Goal: Check status: Check status

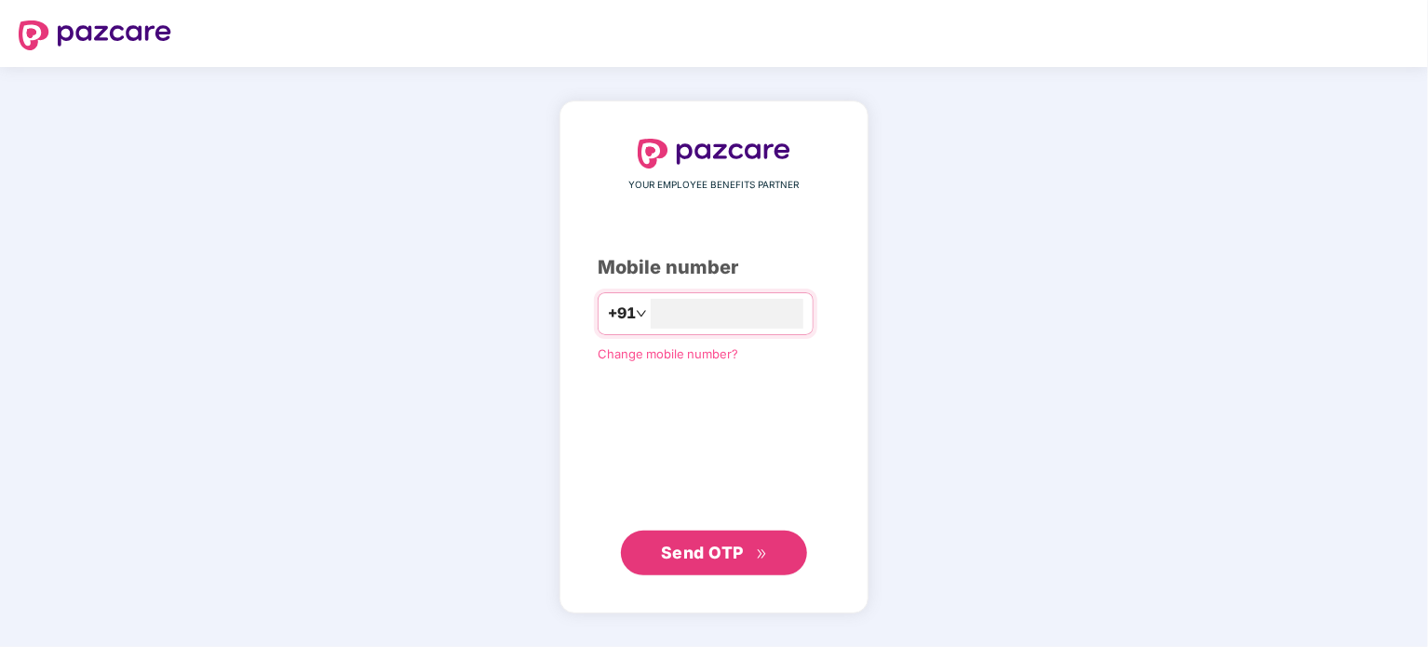
type input "**********"
click at [683, 558] on span "Send OTP" at bounding box center [702, 553] width 83 height 20
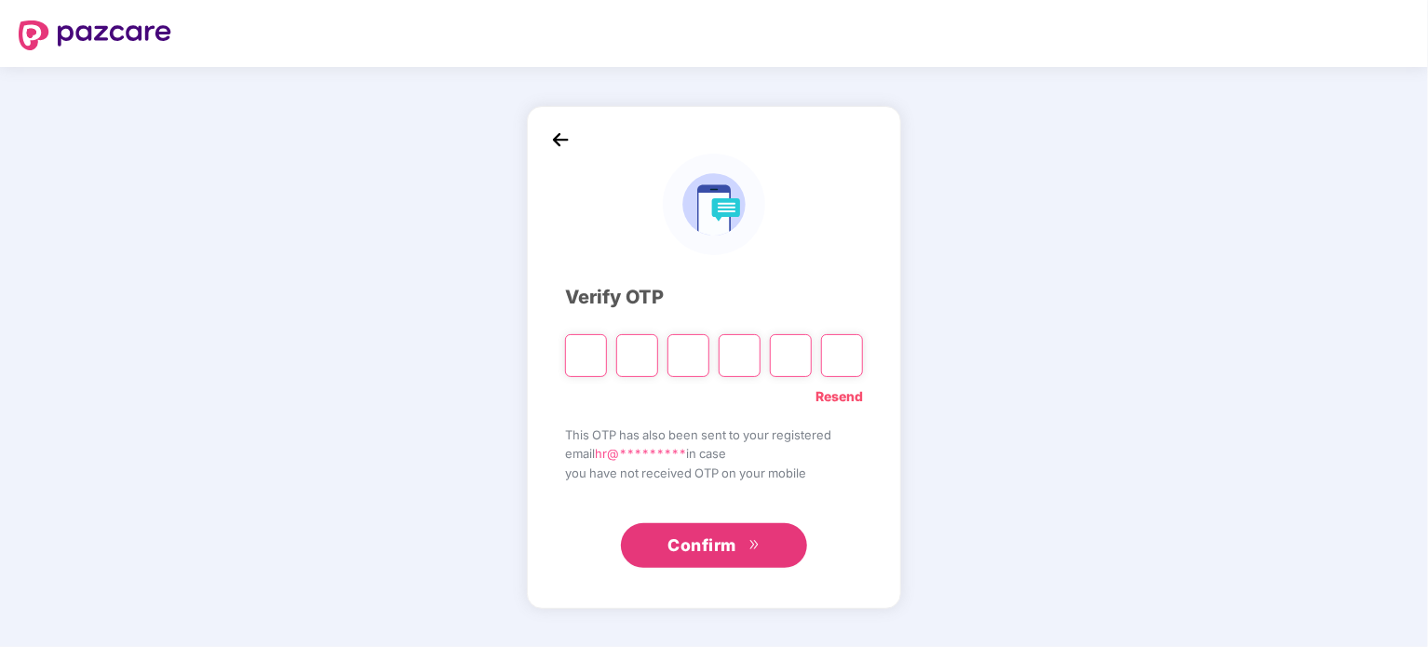
paste input "*"
type input "*"
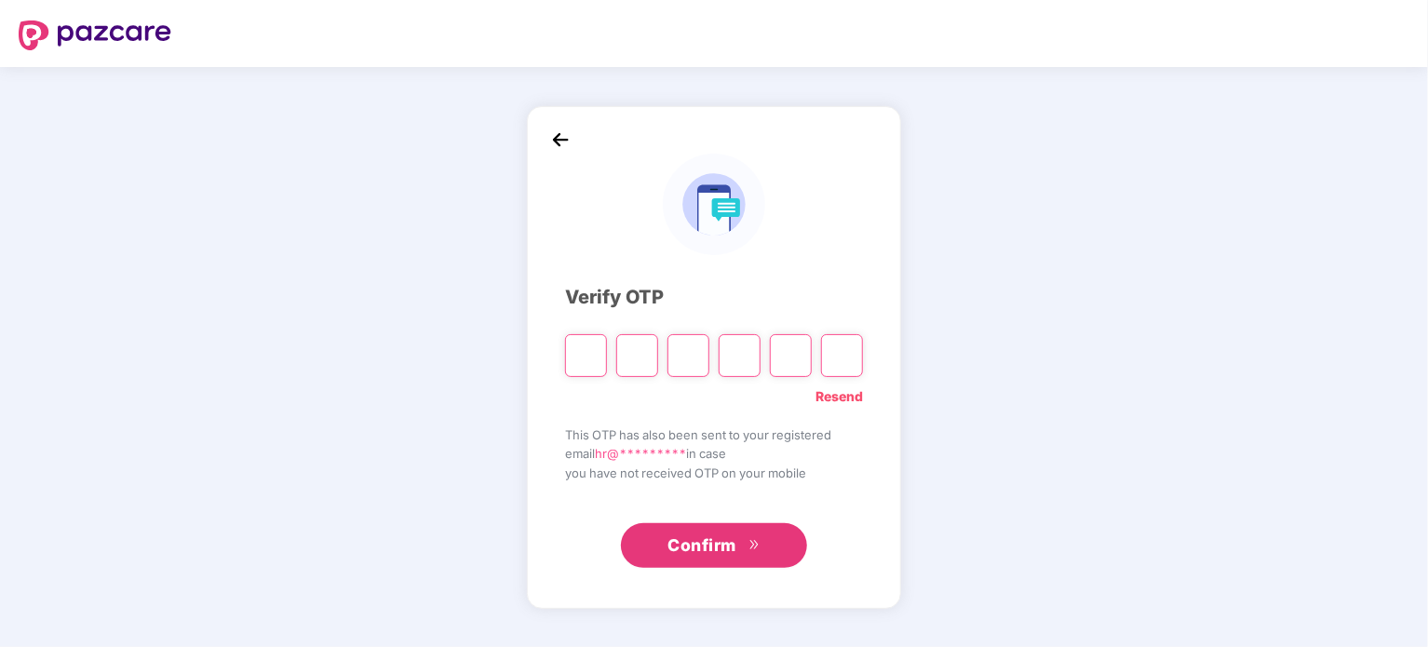
type input "*"
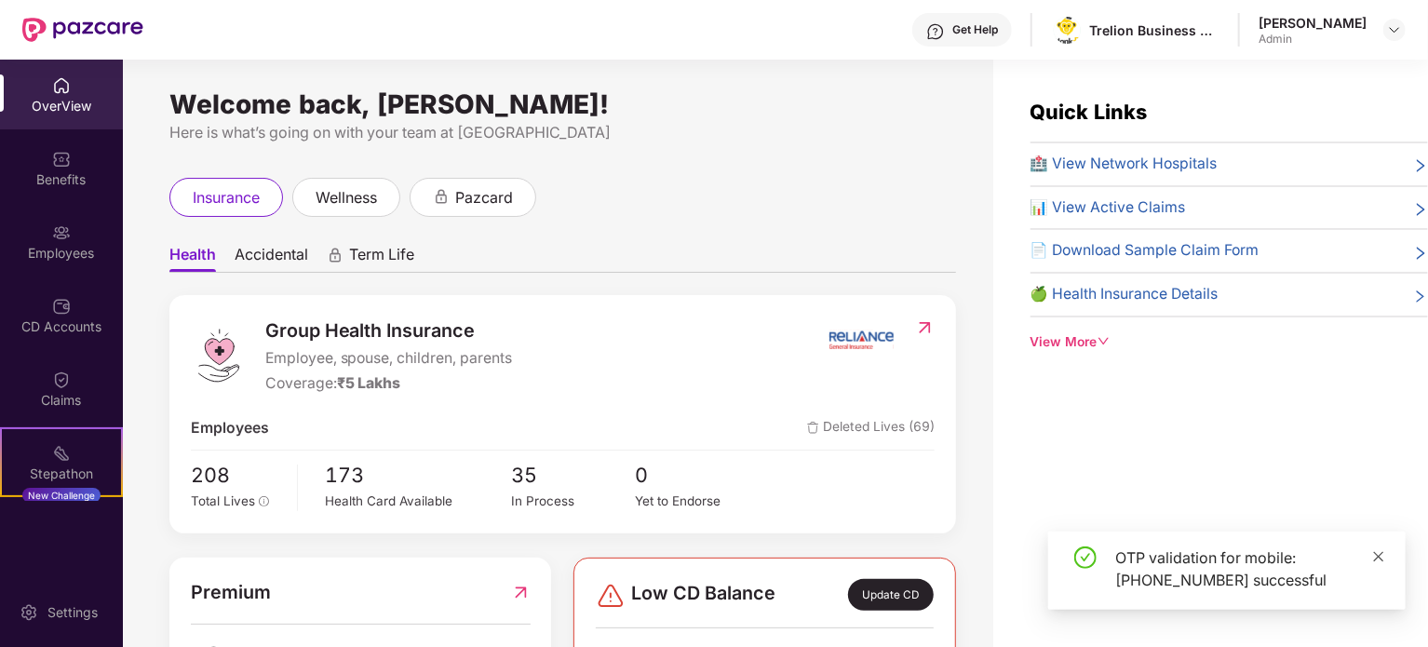
click at [1384, 560] on icon "close" at bounding box center [1378, 556] width 13 height 13
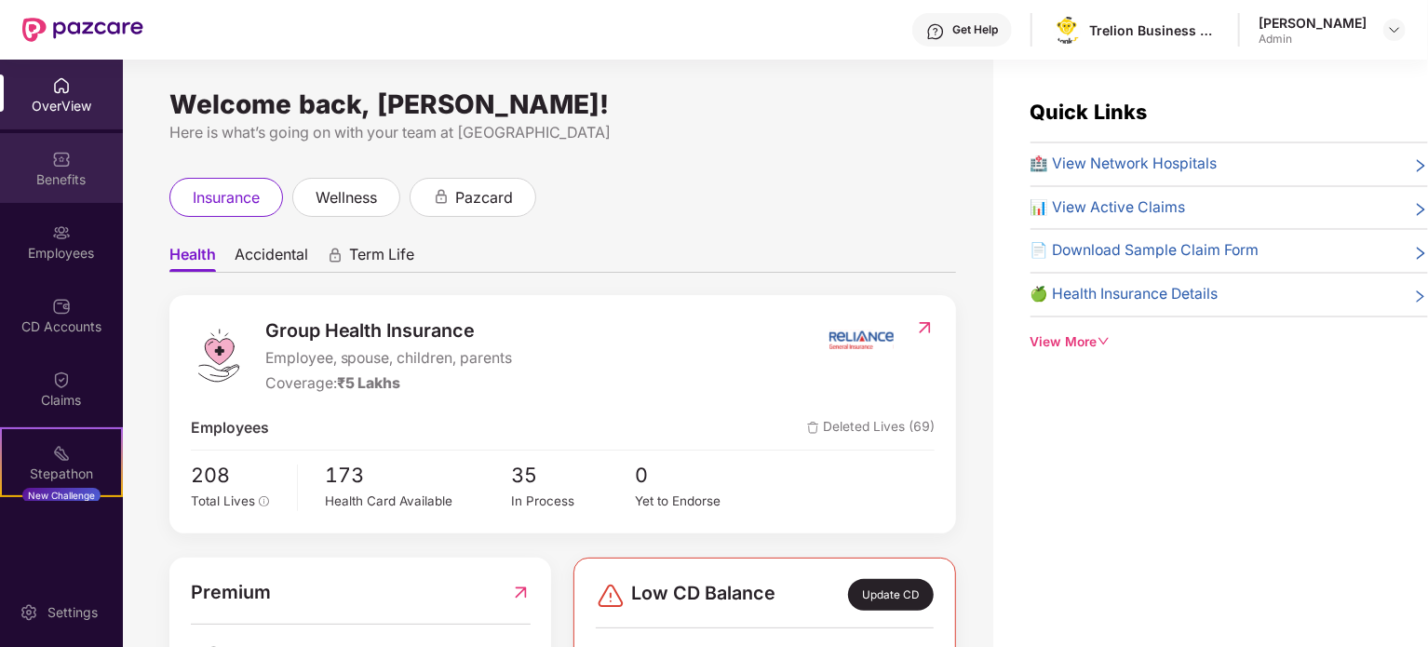
click at [77, 180] on div "Benefits" at bounding box center [61, 179] width 123 height 19
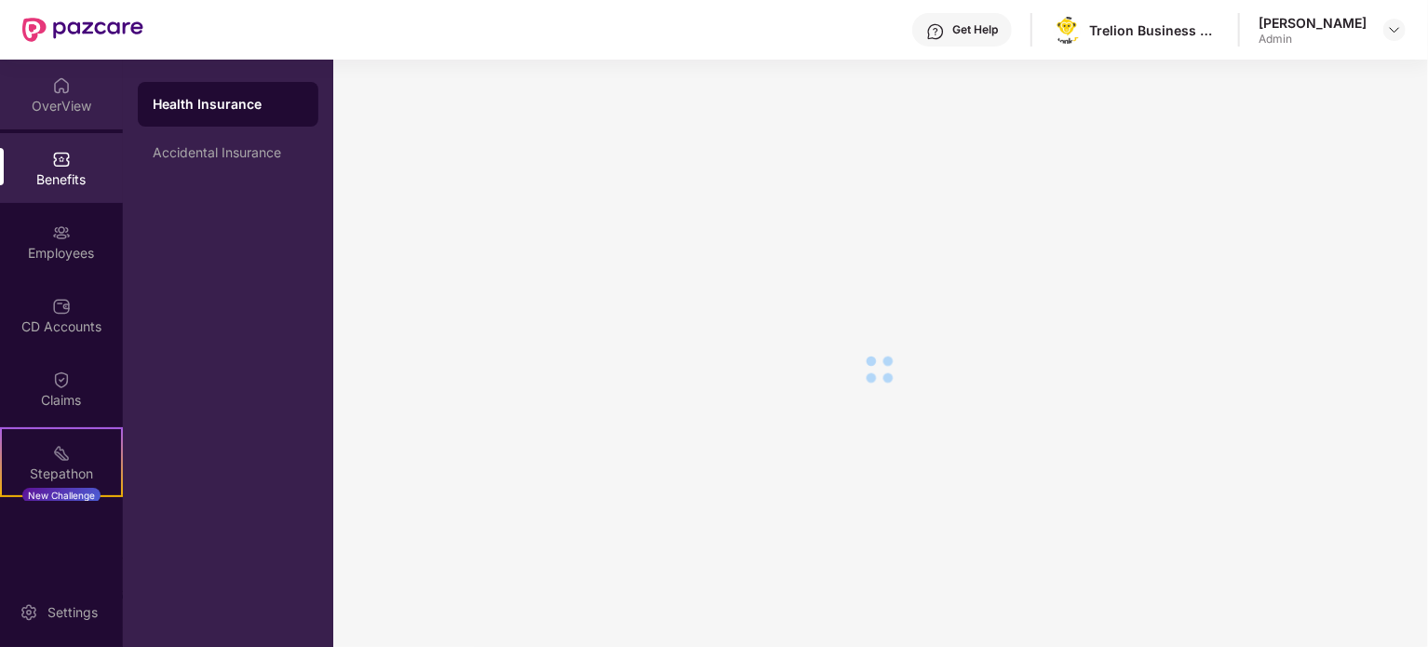
click at [91, 107] on div "OverView" at bounding box center [61, 106] width 123 height 19
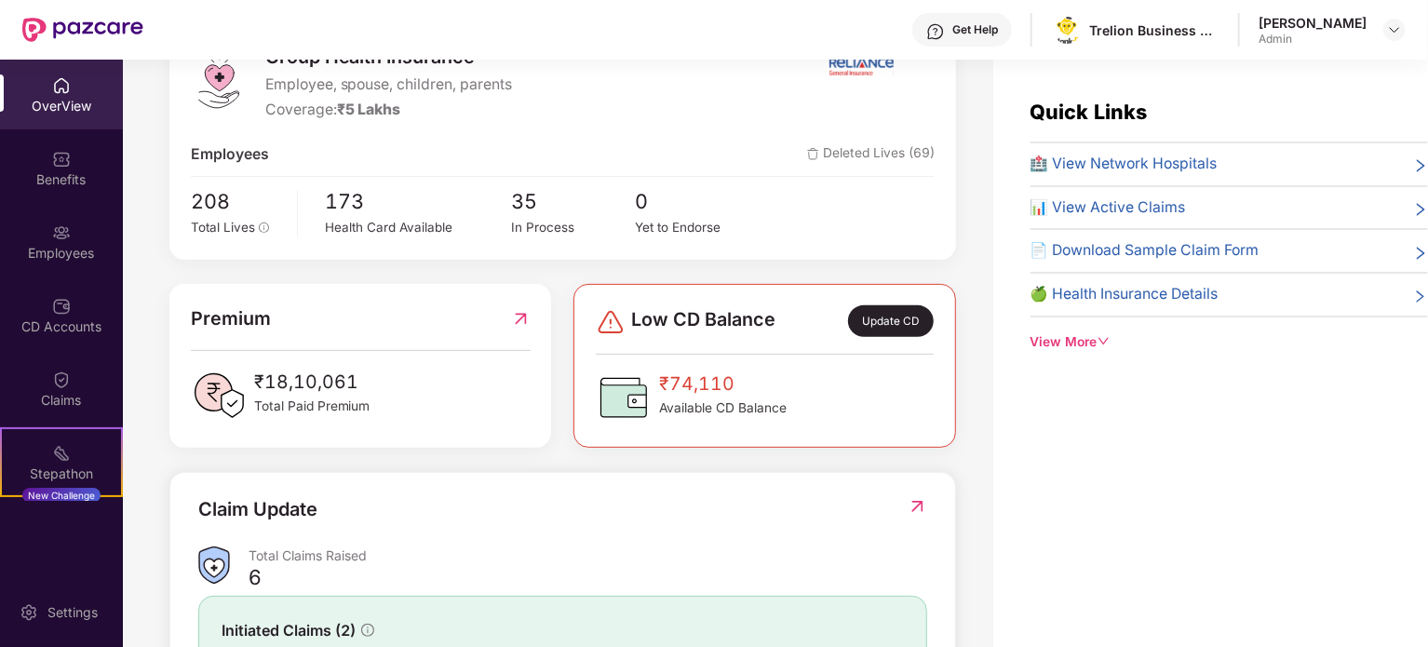
scroll to position [279, 0]
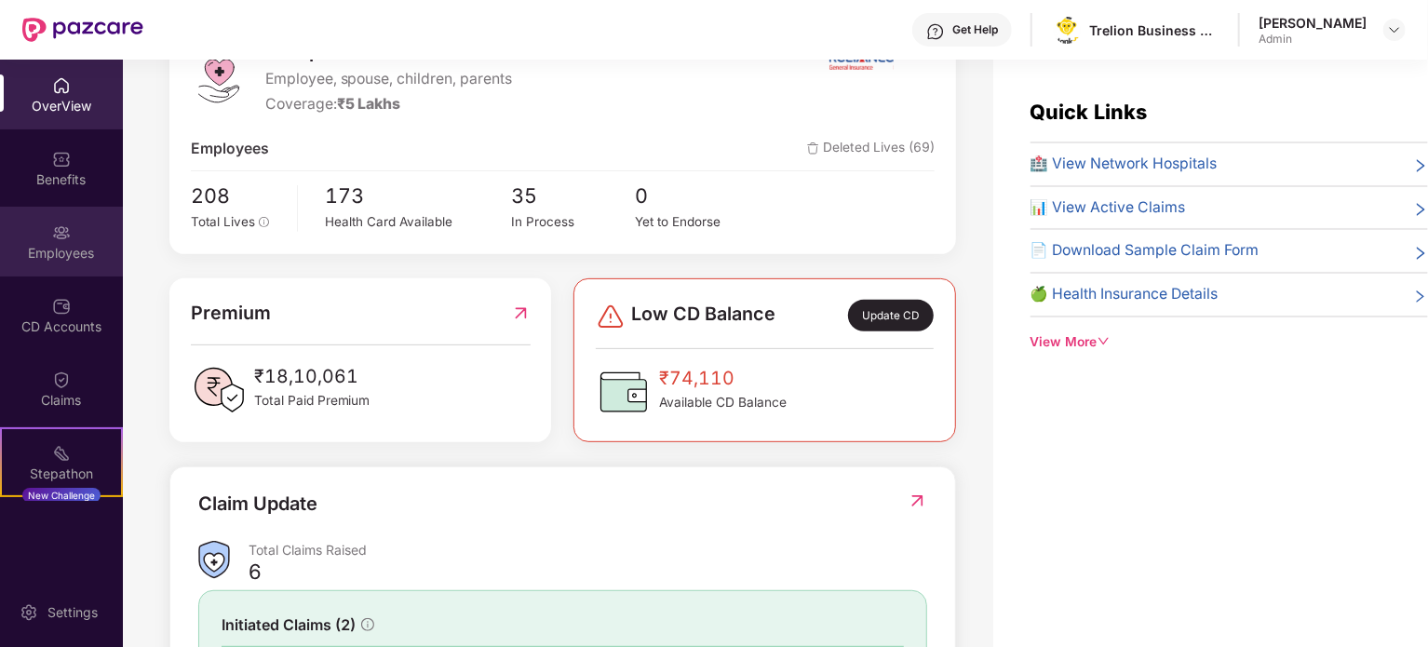
click at [75, 226] on div "Employees" at bounding box center [61, 242] width 123 height 70
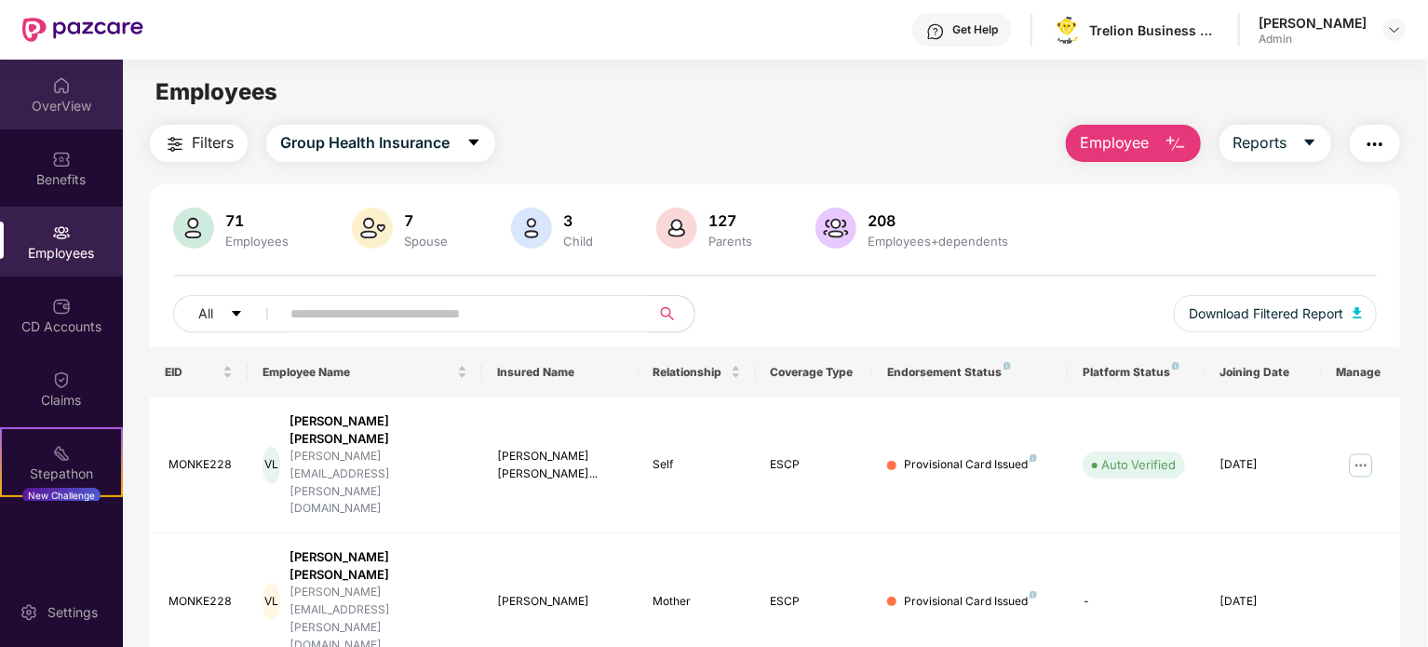
click at [93, 100] on div "OverView" at bounding box center [61, 106] width 123 height 19
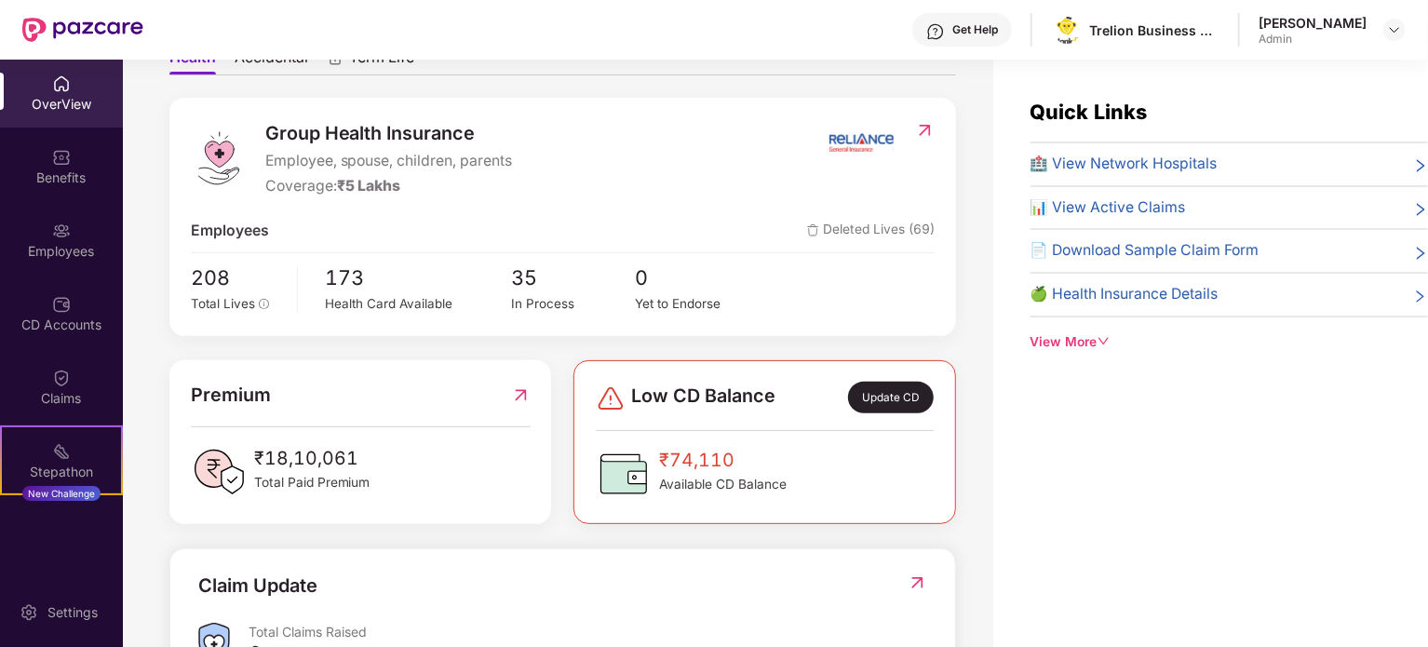
scroll to position [279, 0]
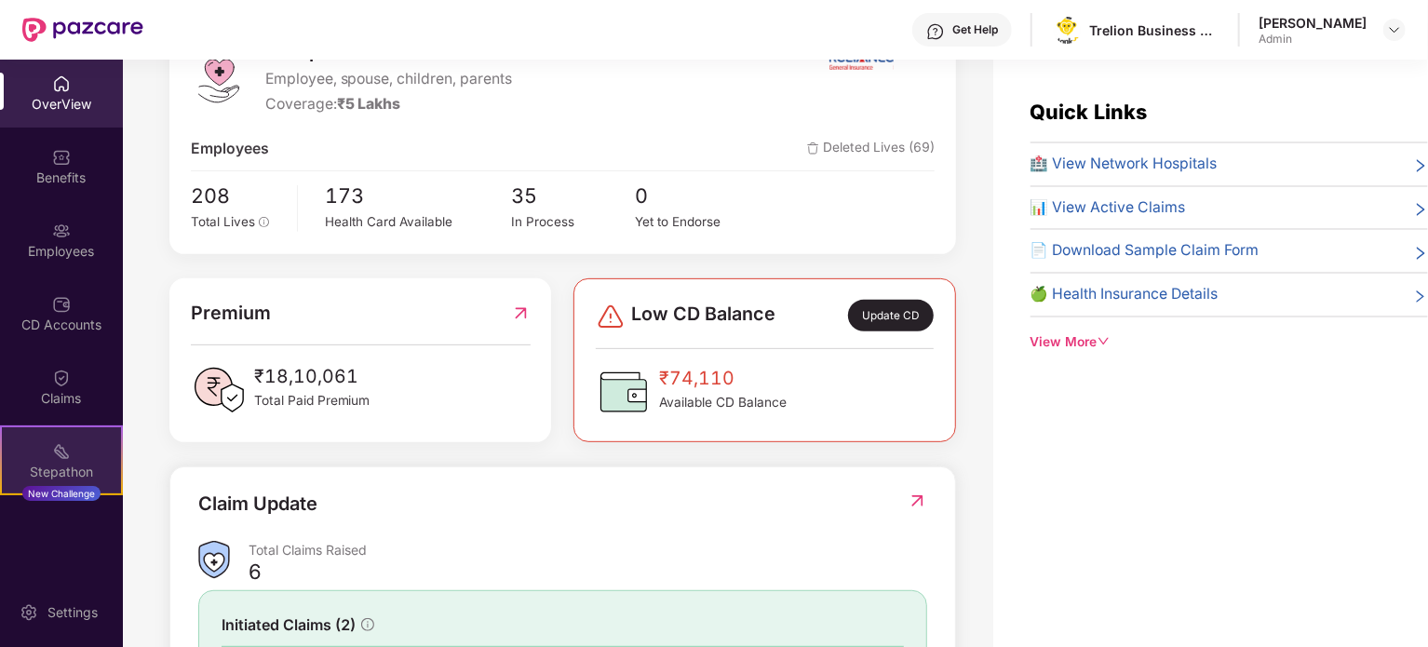
click at [85, 450] on div "Stepathon New Challenge" at bounding box center [61, 460] width 123 height 70
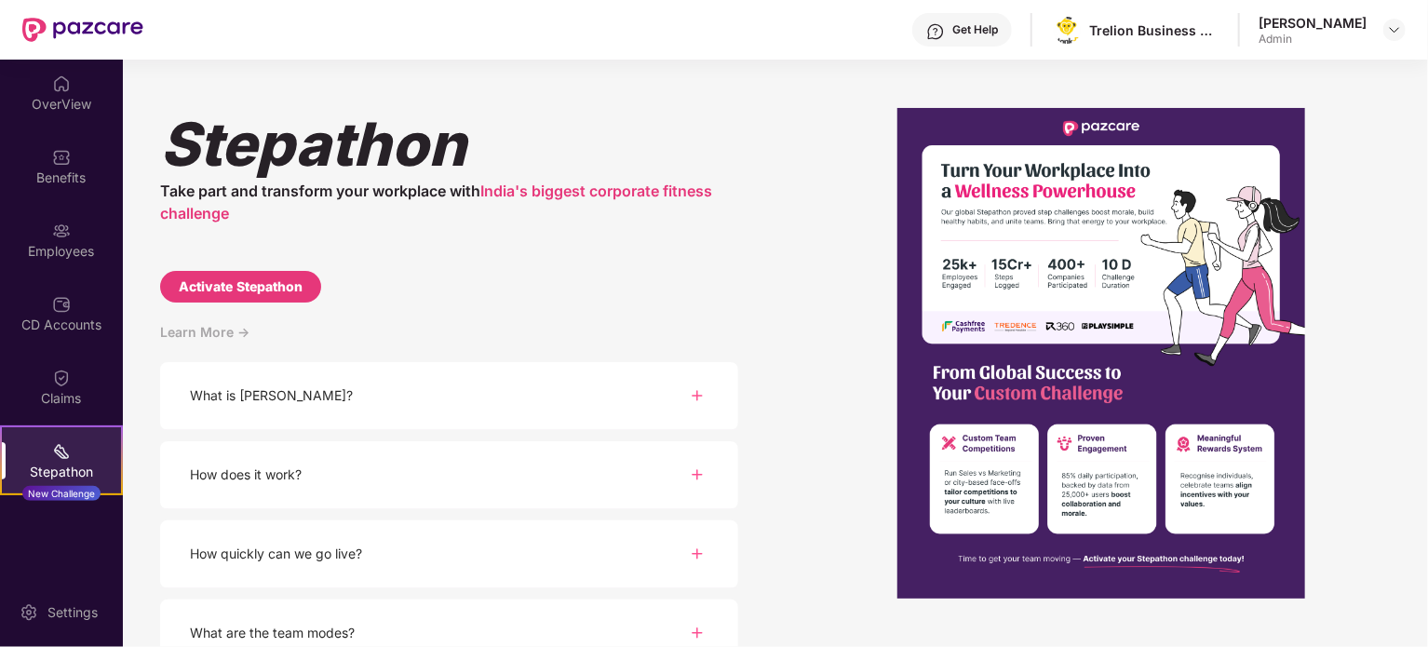
click at [273, 285] on div "Activate Stepathon" at bounding box center [241, 286] width 124 height 20
select select "****"
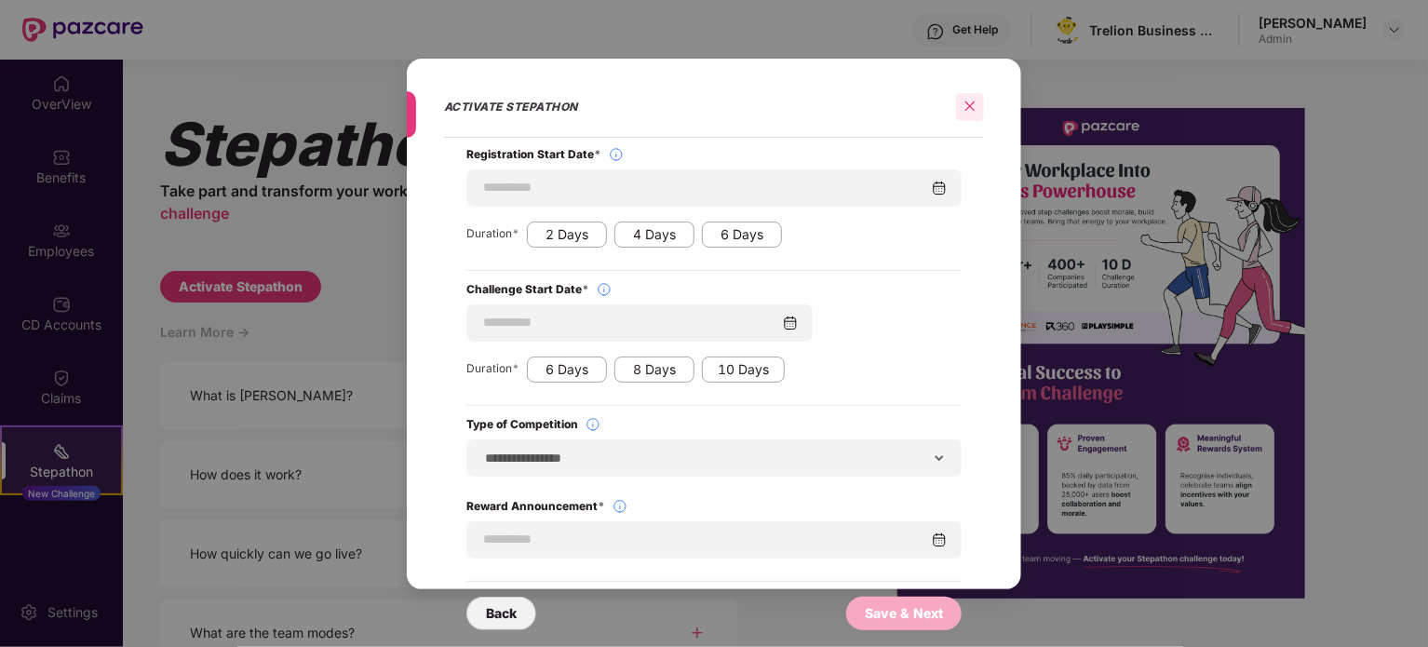
click at [968, 105] on icon "close" at bounding box center [970, 106] width 10 height 10
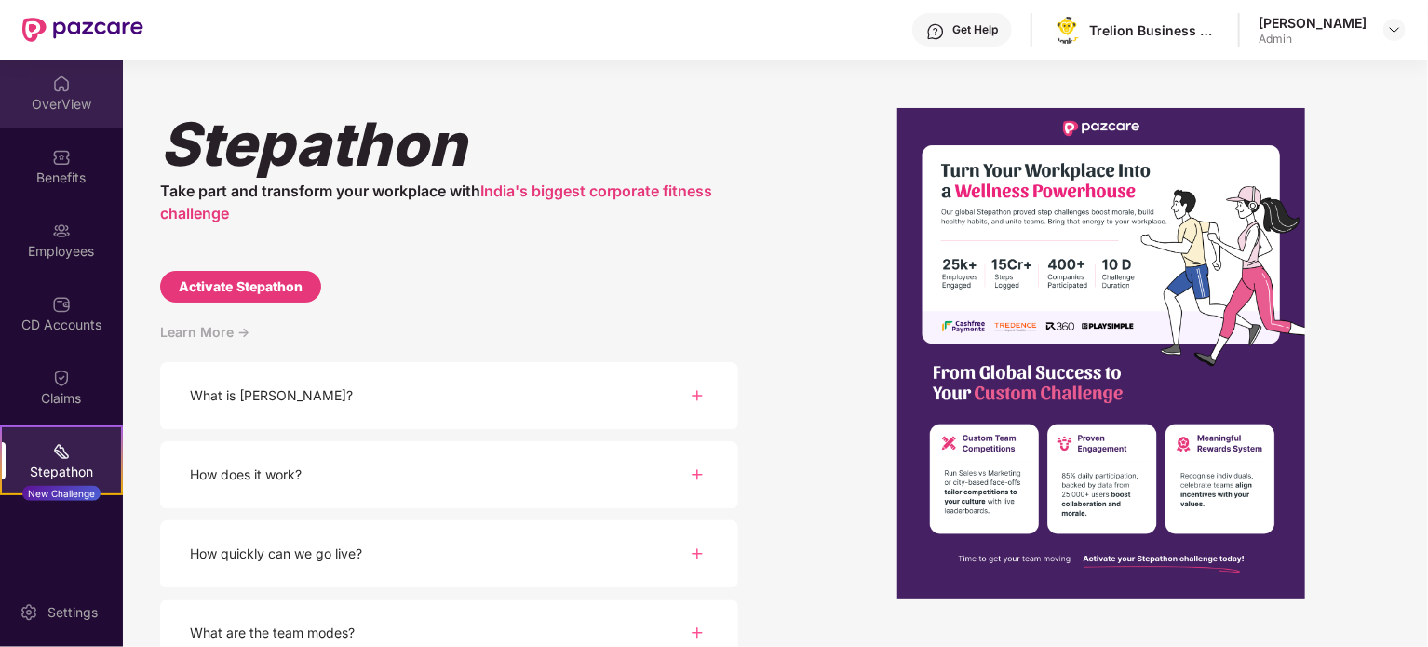
click at [100, 111] on div "OverView" at bounding box center [61, 104] width 123 height 19
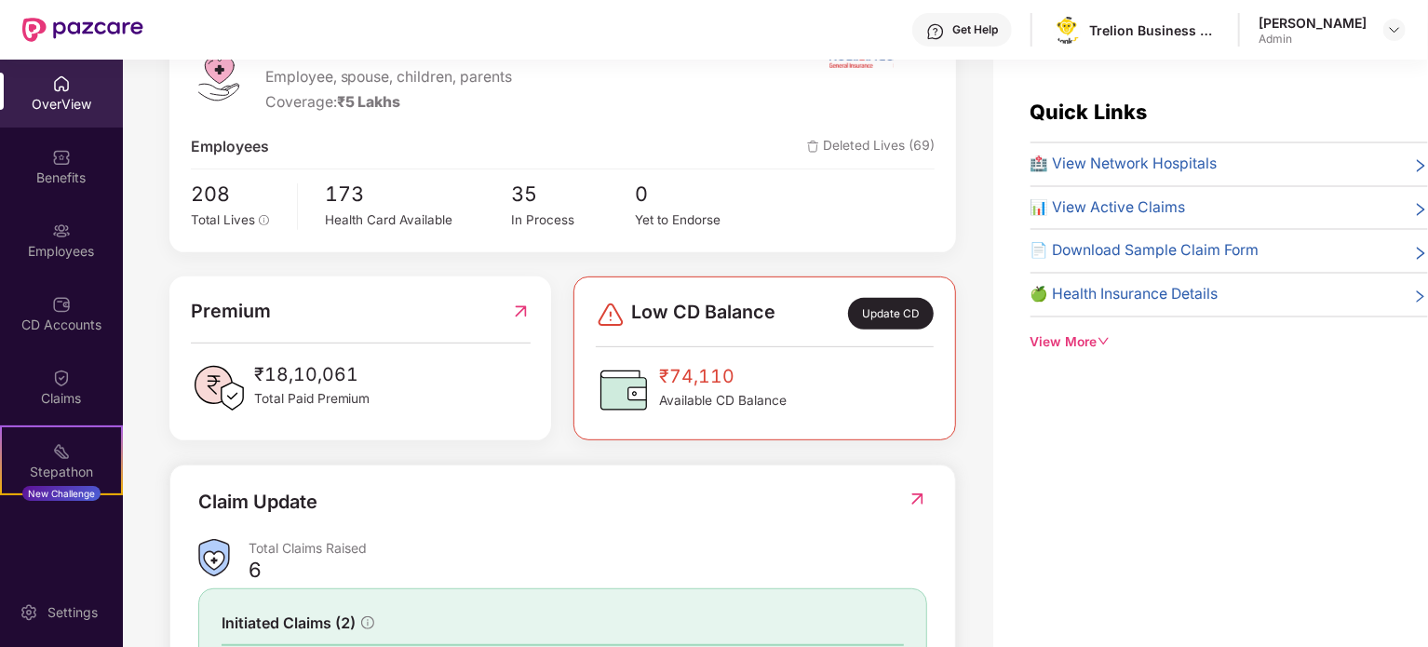
scroll to position [280, 0]
click at [43, 231] on div "Employees" at bounding box center [61, 240] width 123 height 70
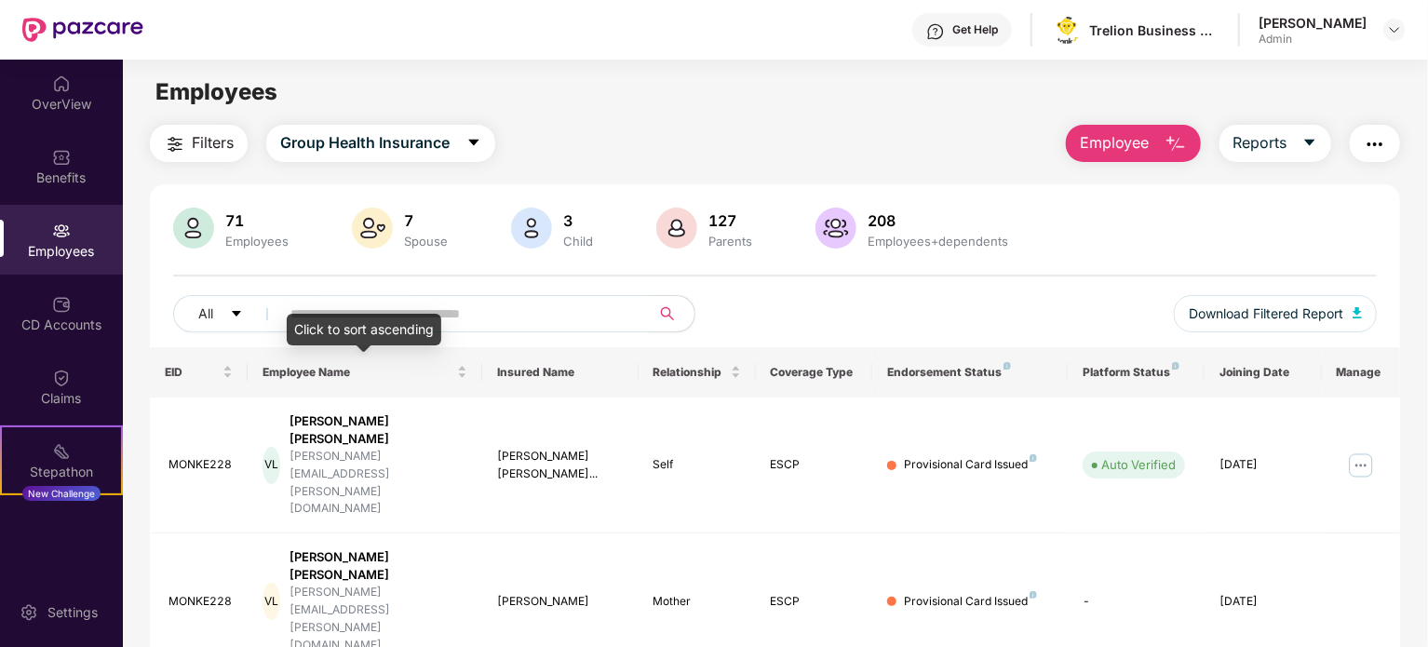
click at [315, 348] on div "Click to sort ascending" at bounding box center [364, 336] width 155 height 45
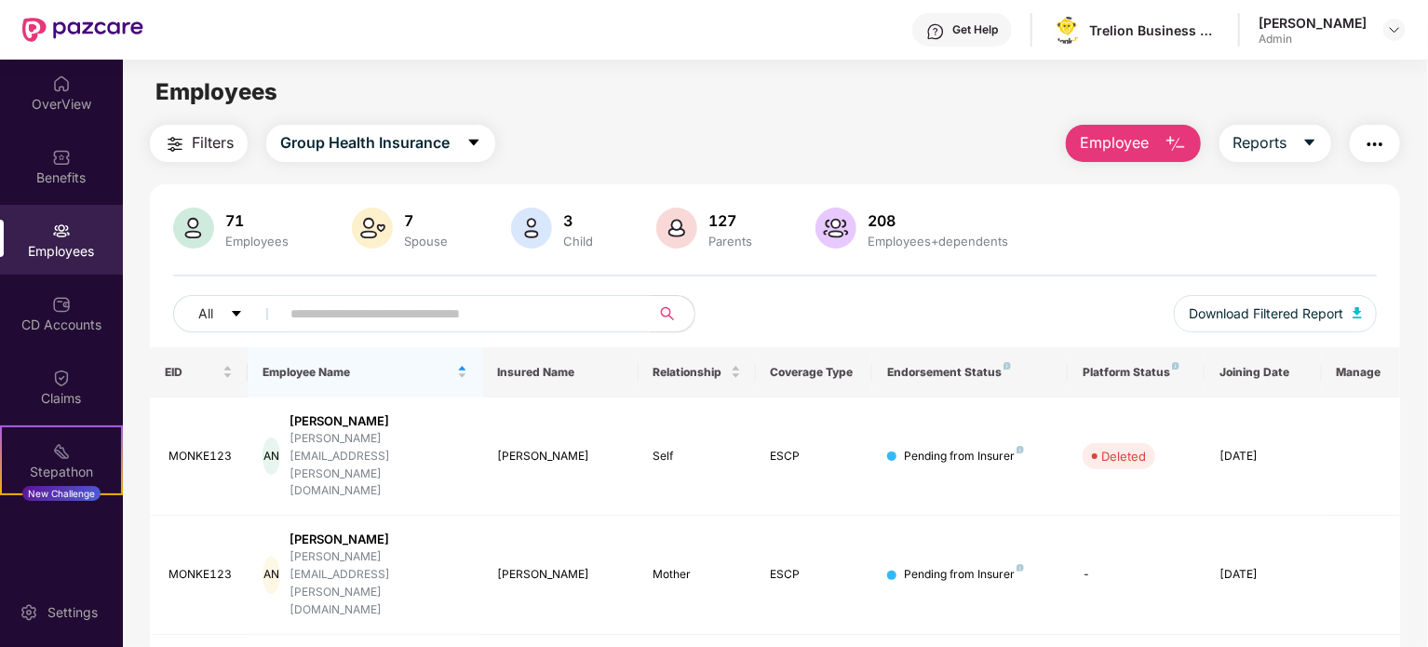
click at [328, 312] on input "text" at bounding box center [457, 314] width 334 height 28
type input "******"
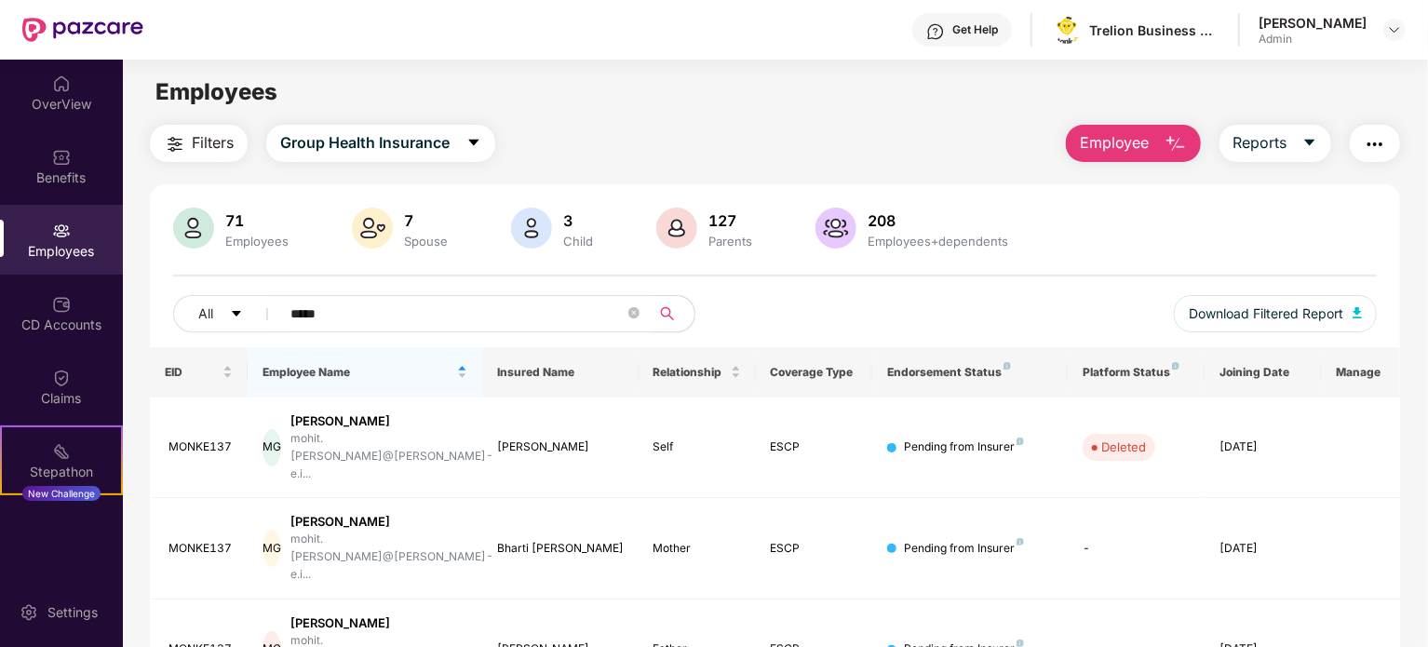
type input "*****"
click at [644, 315] on span "*****" at bounding box center [459, 313] width 382 height 37
click at [632, 315] on icon "close-circle" at bounding box center [633, 312] width 11 height 11
type input "****"
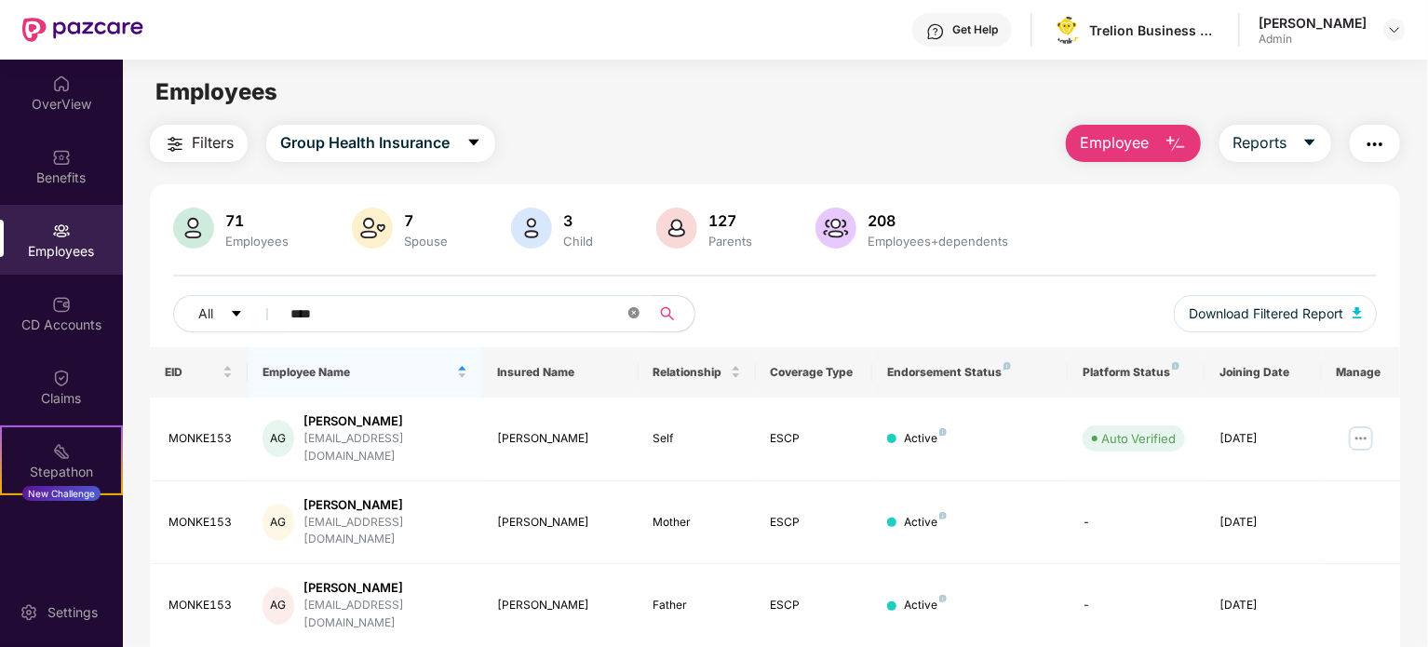
click at [633, 316] on icon "close-circle" at bounding box center [633, 312] width 11 height 11
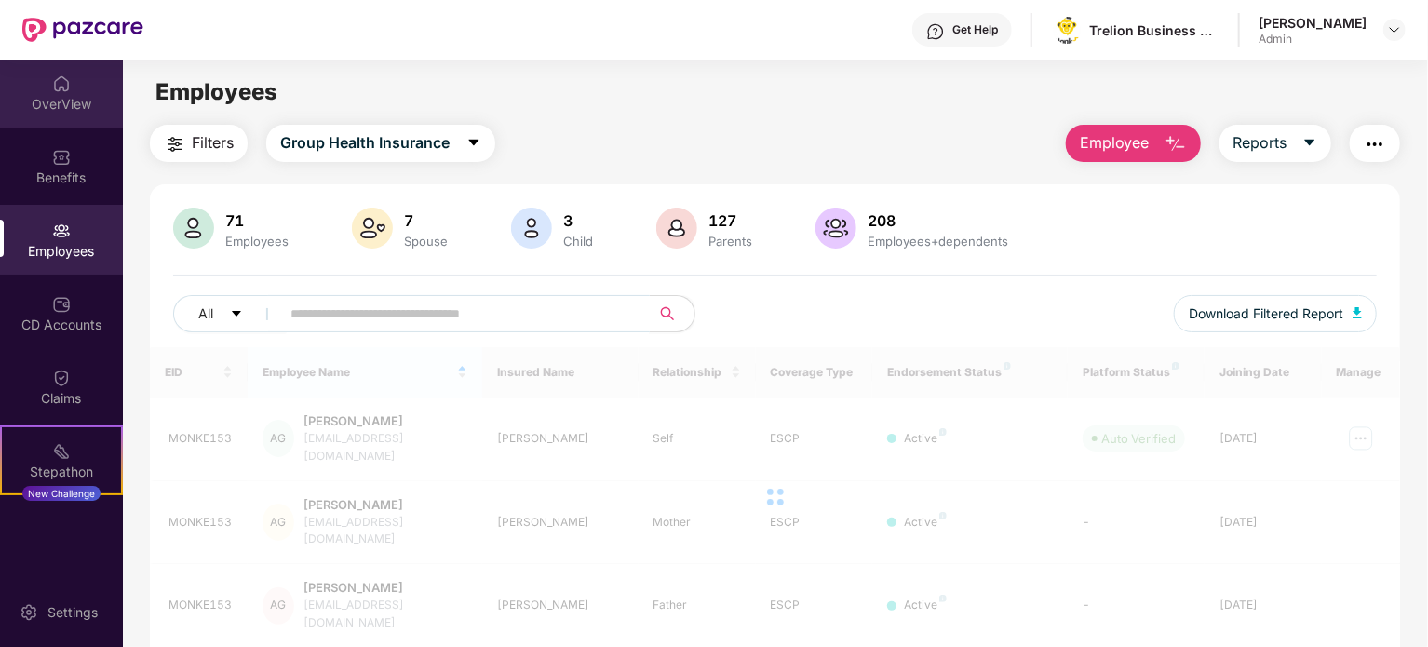
click at [50, 103] on div "OverView" at bounding box center [61, 104] width 123 height 19
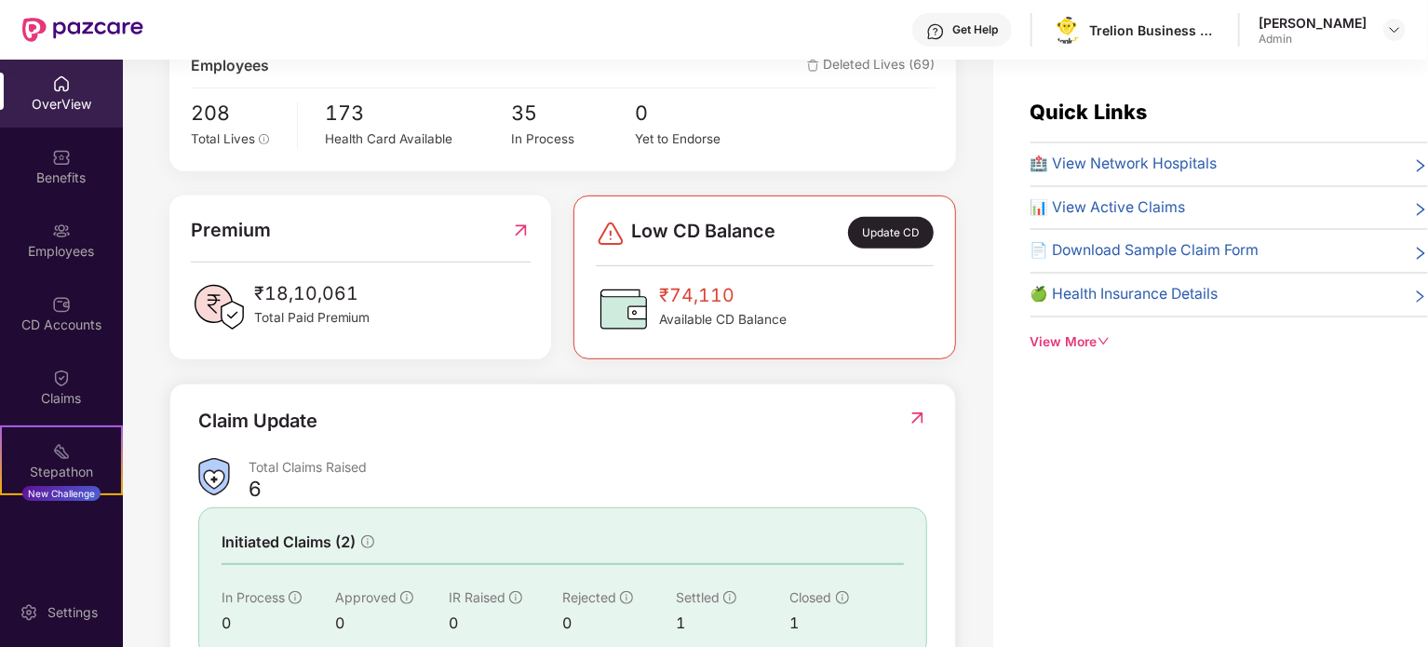
scroll to position [498, 0]
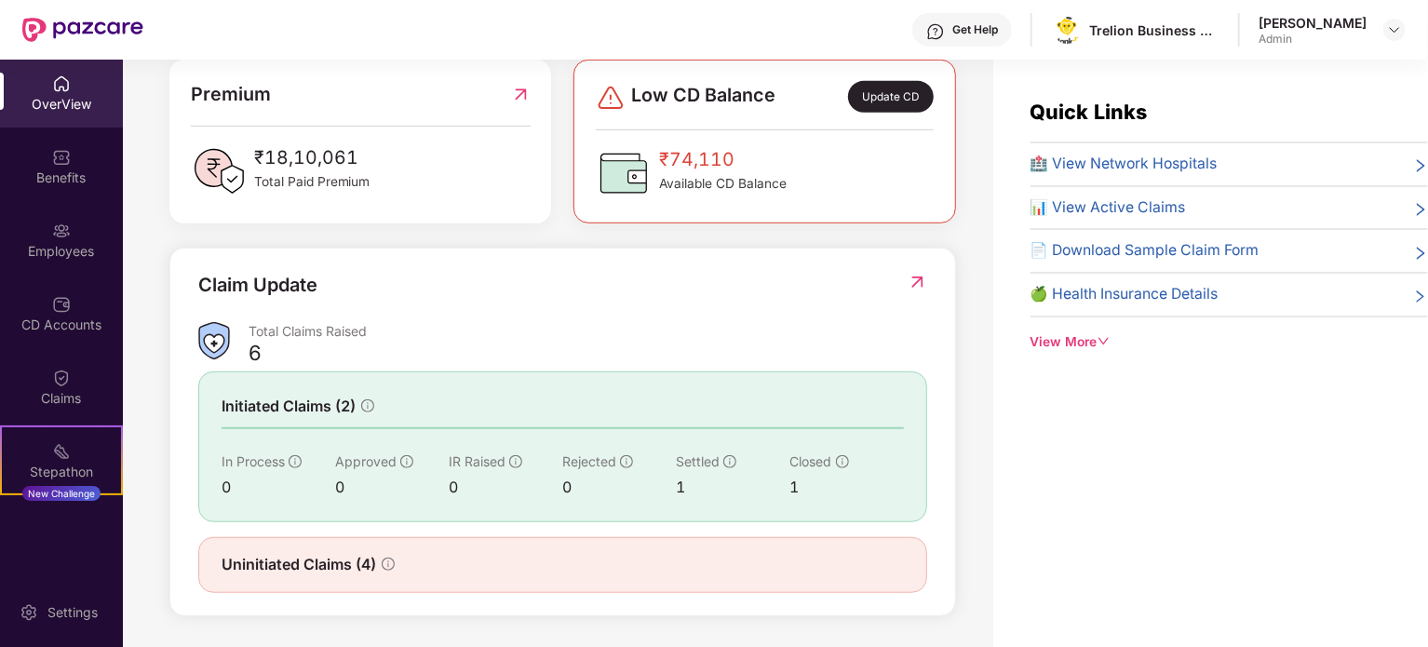
click at [380, 559] on div "Uninitiated Claims (4)" at bounding box center [308, 564] width 173 height 23
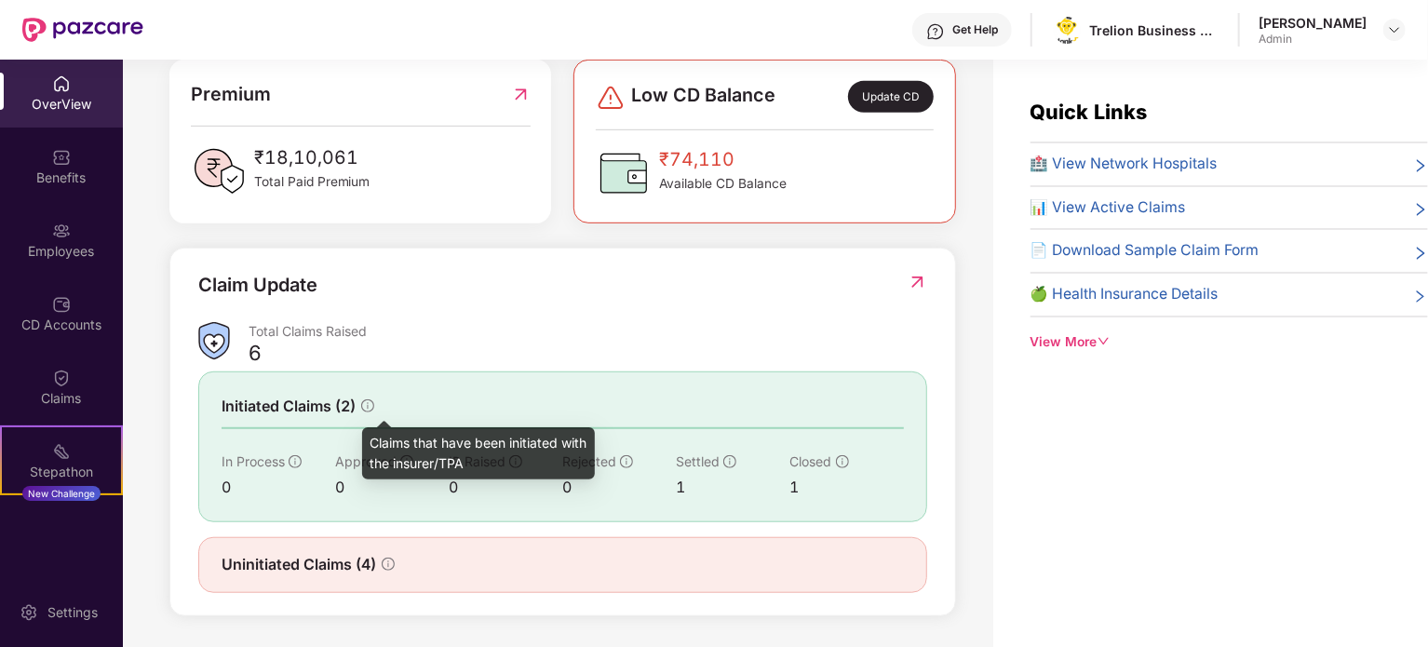
click at [364, 402] on icon "info-circle" at bounding box center [367, 405] width 13 height 13
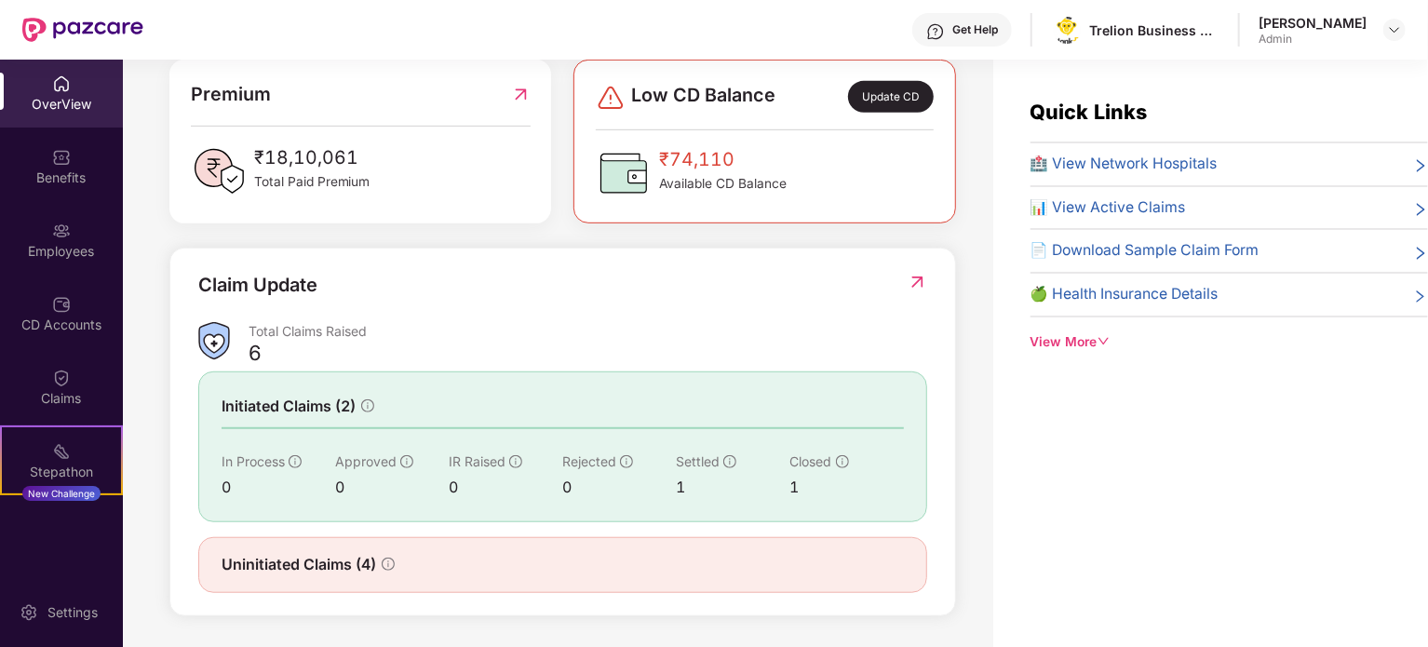
click at [324, 322] on div "Total Claims Raised" at bounding box center [588, 331] width 679 height 18
click at [262, 335] on div "Total Claims Raised" at bounding box center [588, 331] width 679 height 18
click at [1085, 339] on div "View More" at bounding box center [1228, 342] width 397 height 20
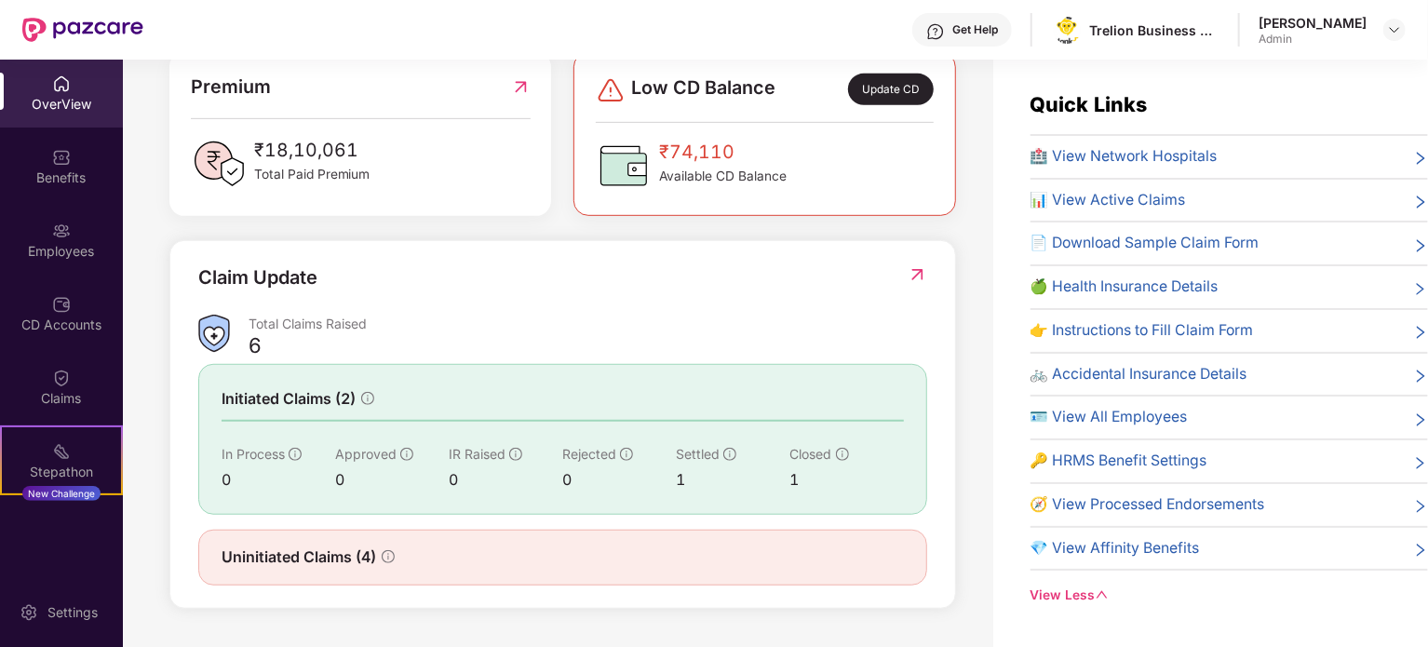
scroll to position [0, 0]
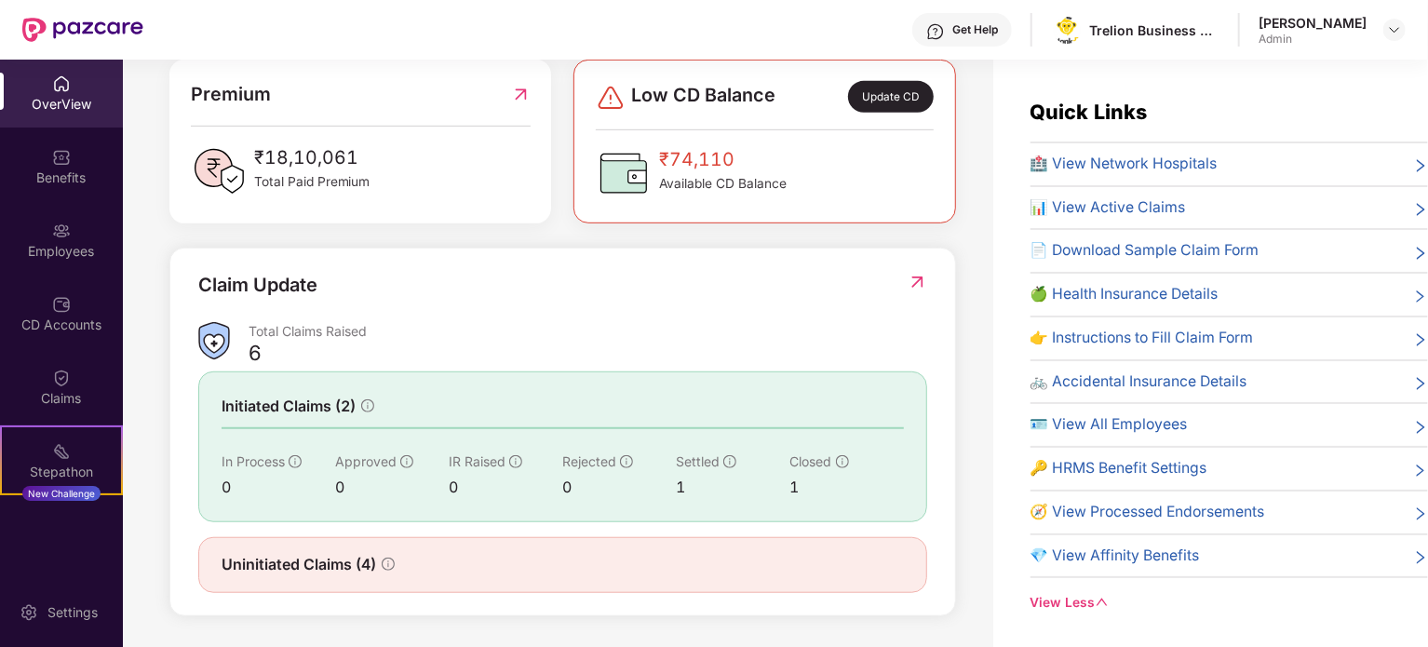
click at [1145, 209] on span "📊 View Active Claims" at bounding box center [1107, 207] width 155 height 23
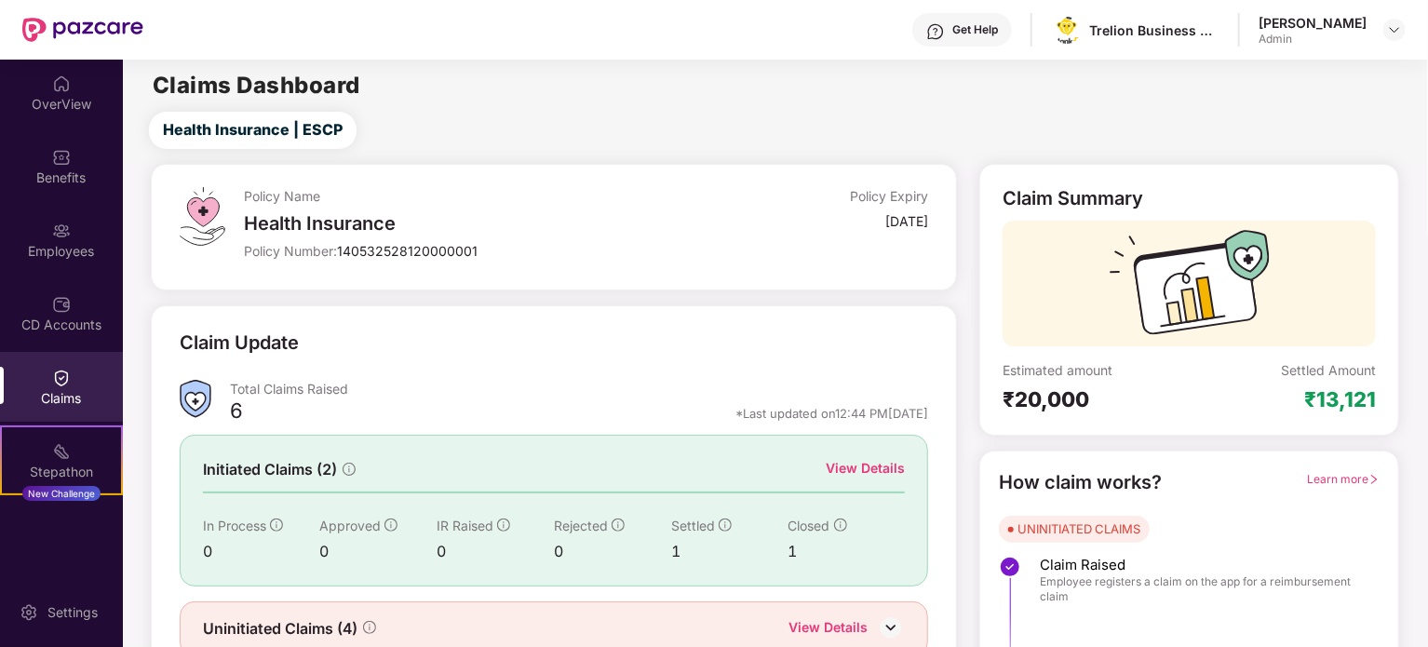
scroll to position [81, 0]
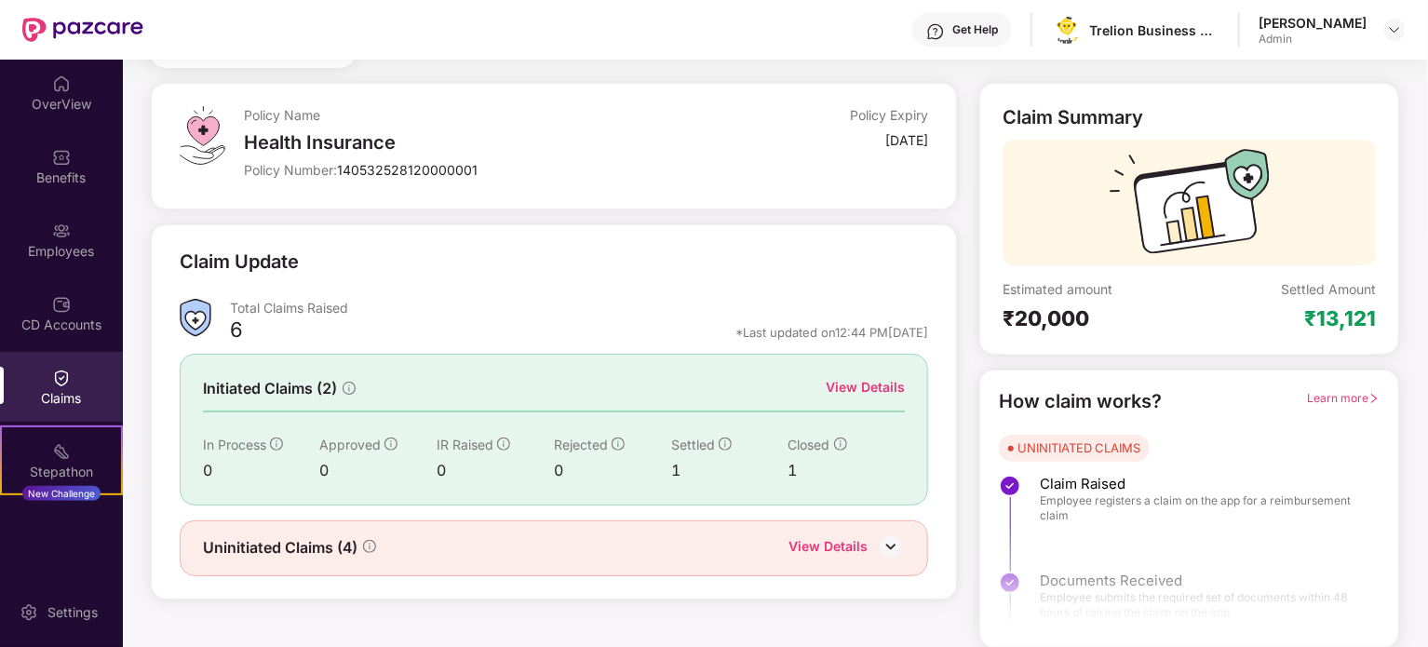
click at [867, 371] on div "Initiated Claims (2) View Details In Process 0 Approved 0 IR Raised 0 Rejected …" at bounding box center [554, 429] width 749 height 151
click at [864, 380] on div "View Details" at bounding box center [865, 387] width 79 height 20
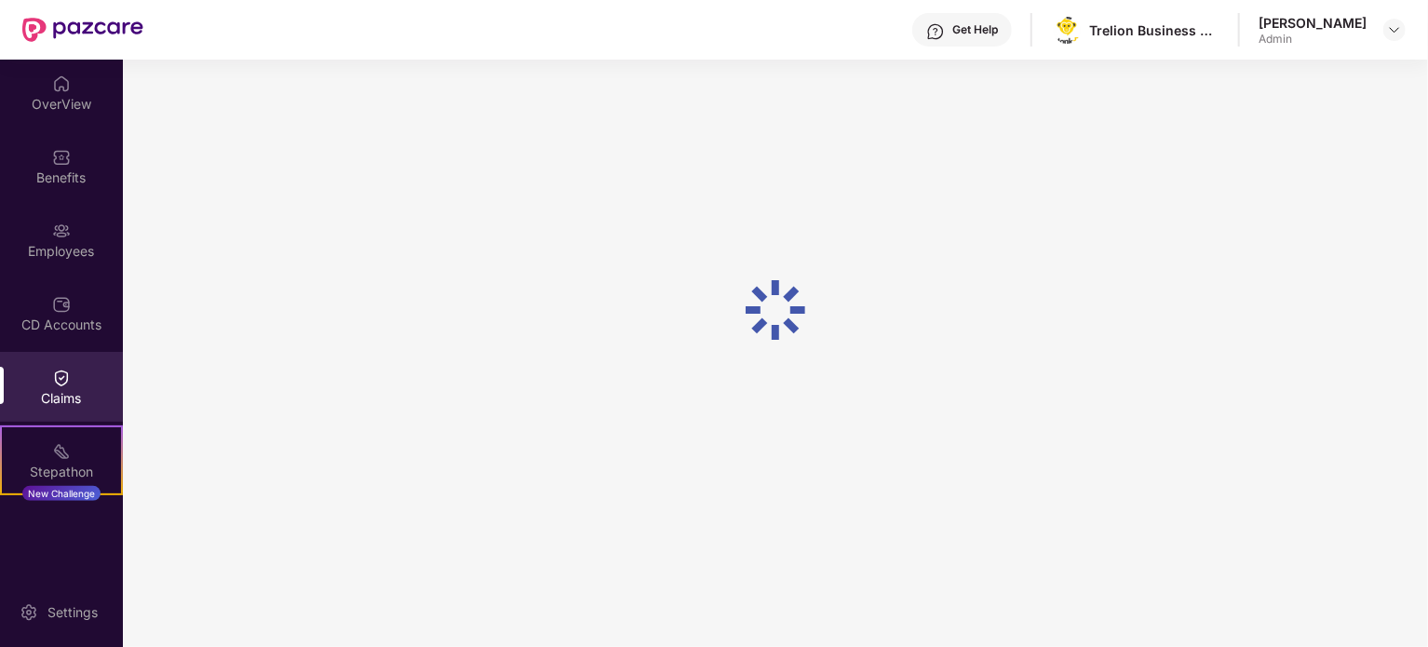
scroll to position [80, 0]
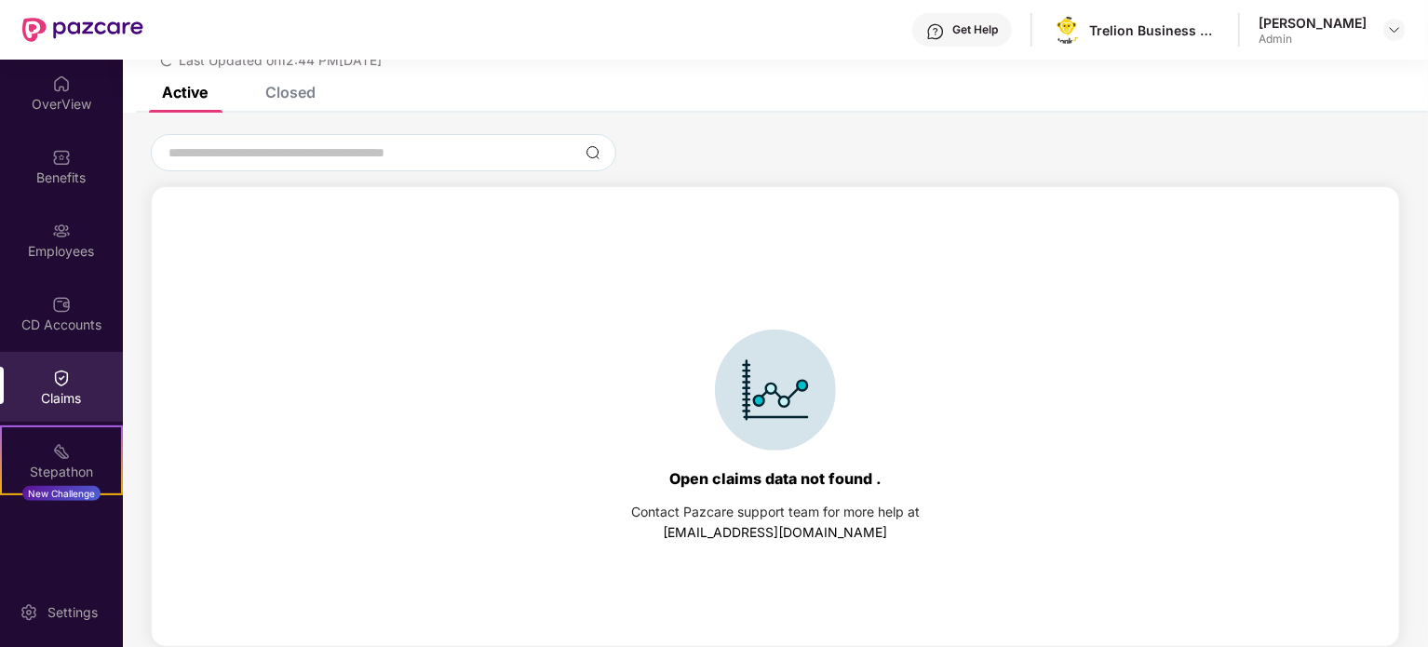
click at [277, 83] on div "List of Initiated Claims Last Updated on 12:44 PM[DATE]" at bounding box center [775, 33] width 1305 height 107
click at [292, 97] on div "Closed" at bounding box center [290, 92] width 50 height 19
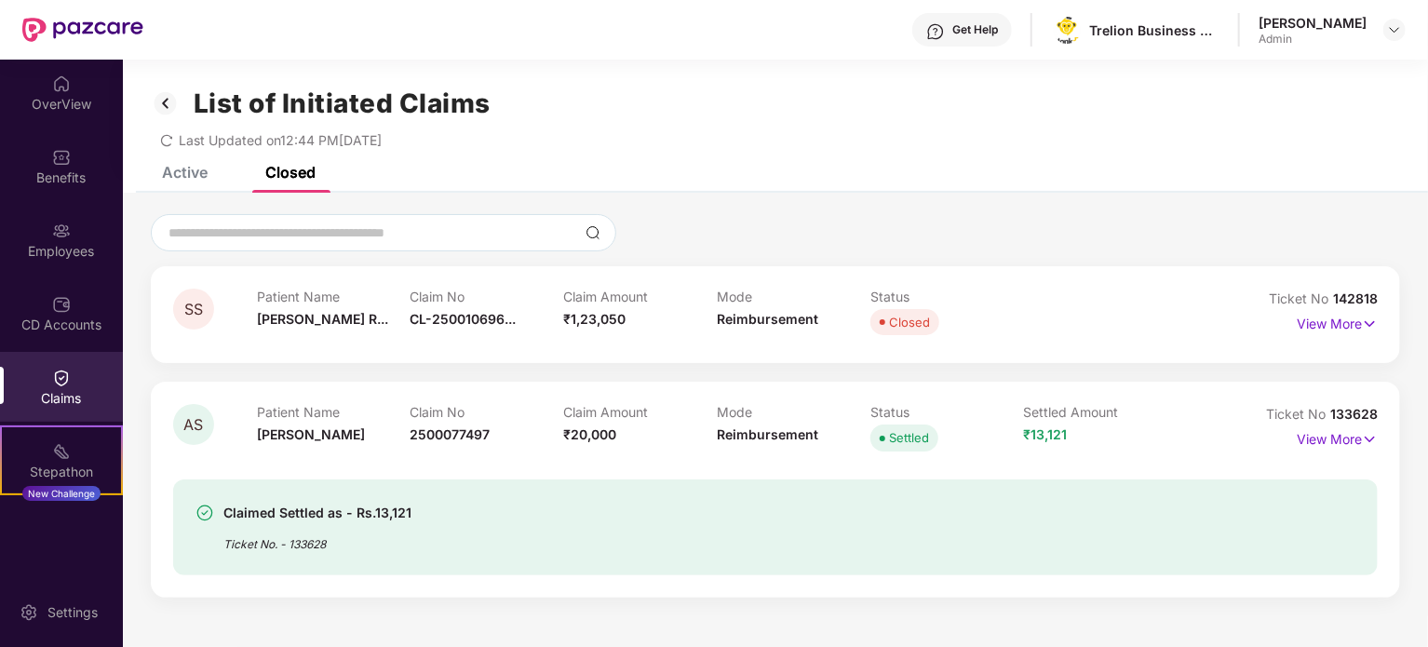
scroll to position [0, 0]
click at [192, 185] on div "Active" at bounding box center [171, 172] width 74 height 41
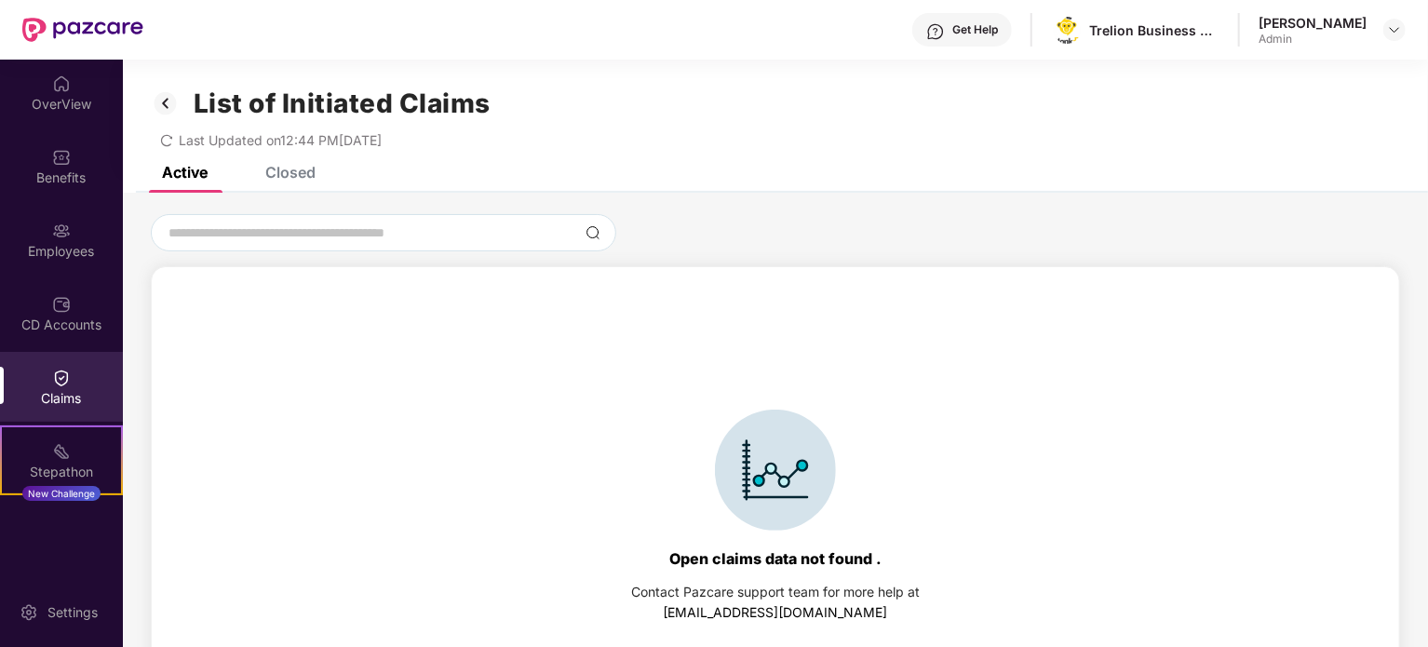
click at [311, 178] on div "Closed" at bounding box center [290, 172] width 50 height 19
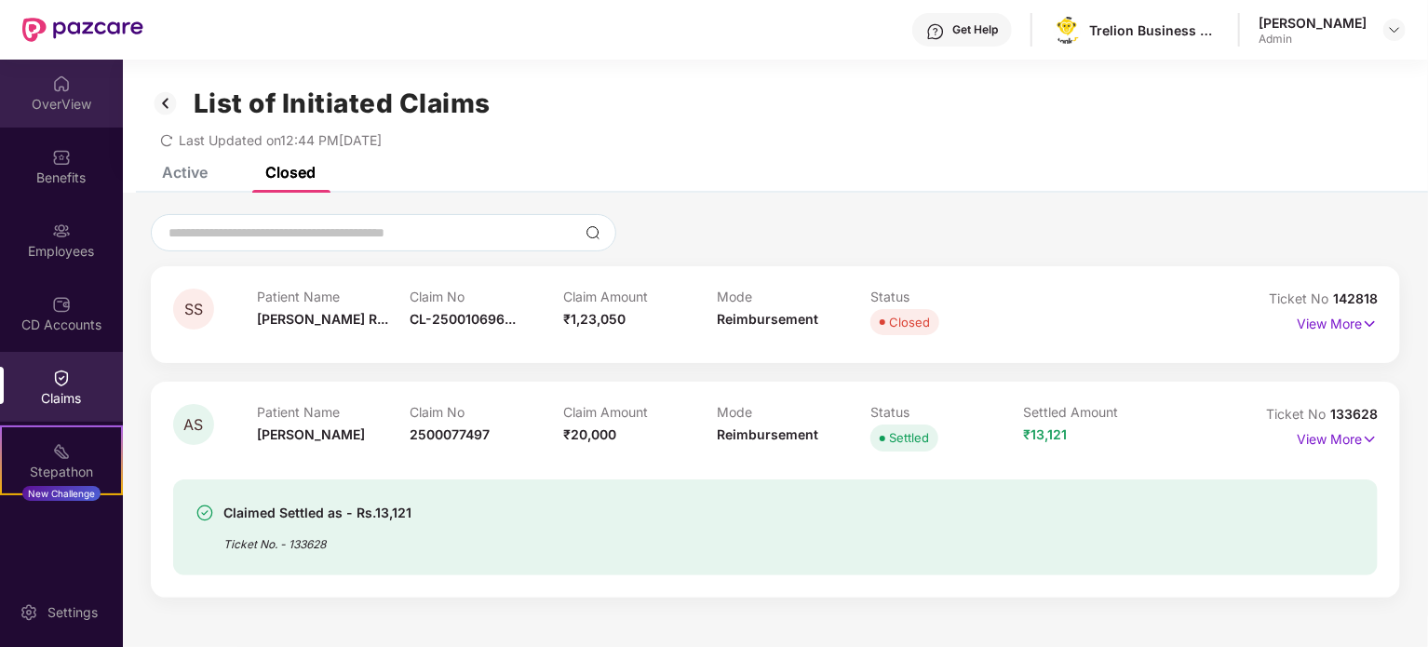
click at [54, 99] on div "OverView" at bounding box center [61, 104] width 123 height 19
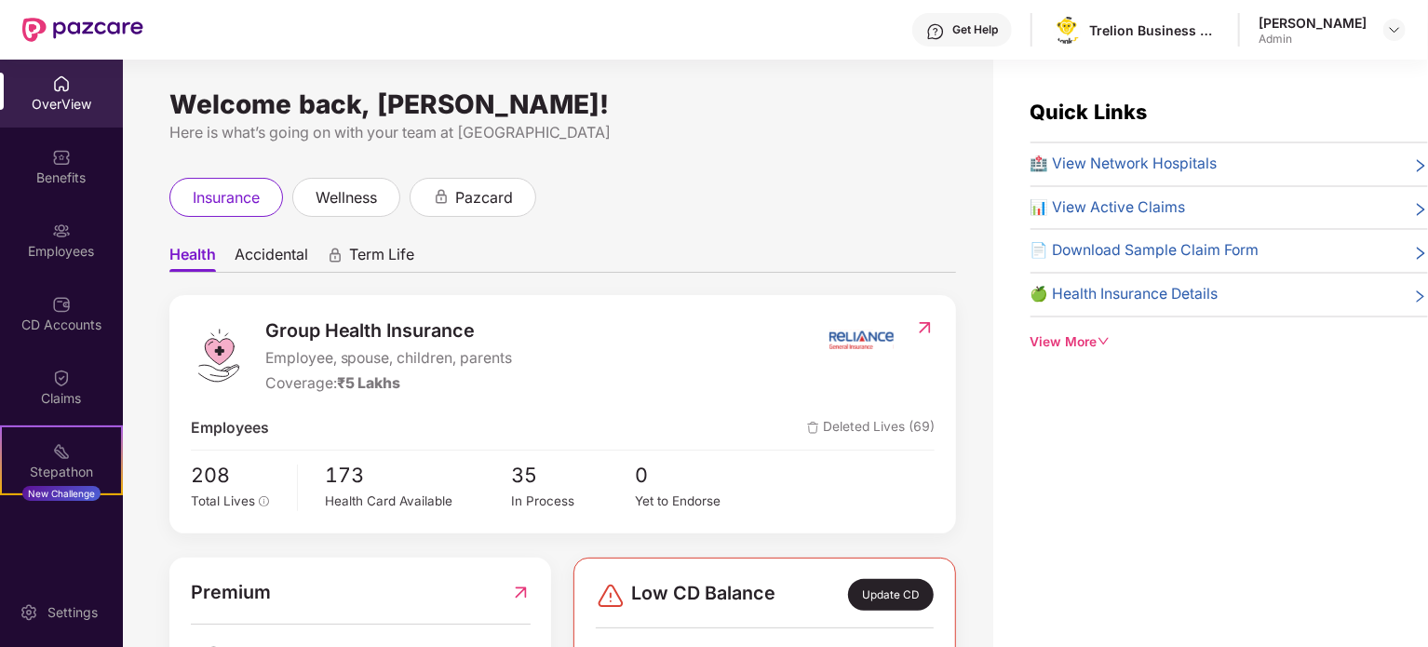
click at [308, 235] on ul "Health Accidental Term Life" at bounding box center [562, 253] width 786 height 37
click at [197, 263] on span "Health" at bounding box center [192, 258] width 47 height 27
click at [278, 254] on span "Accidental" at bounding box center [272, 258] width 74 height 27
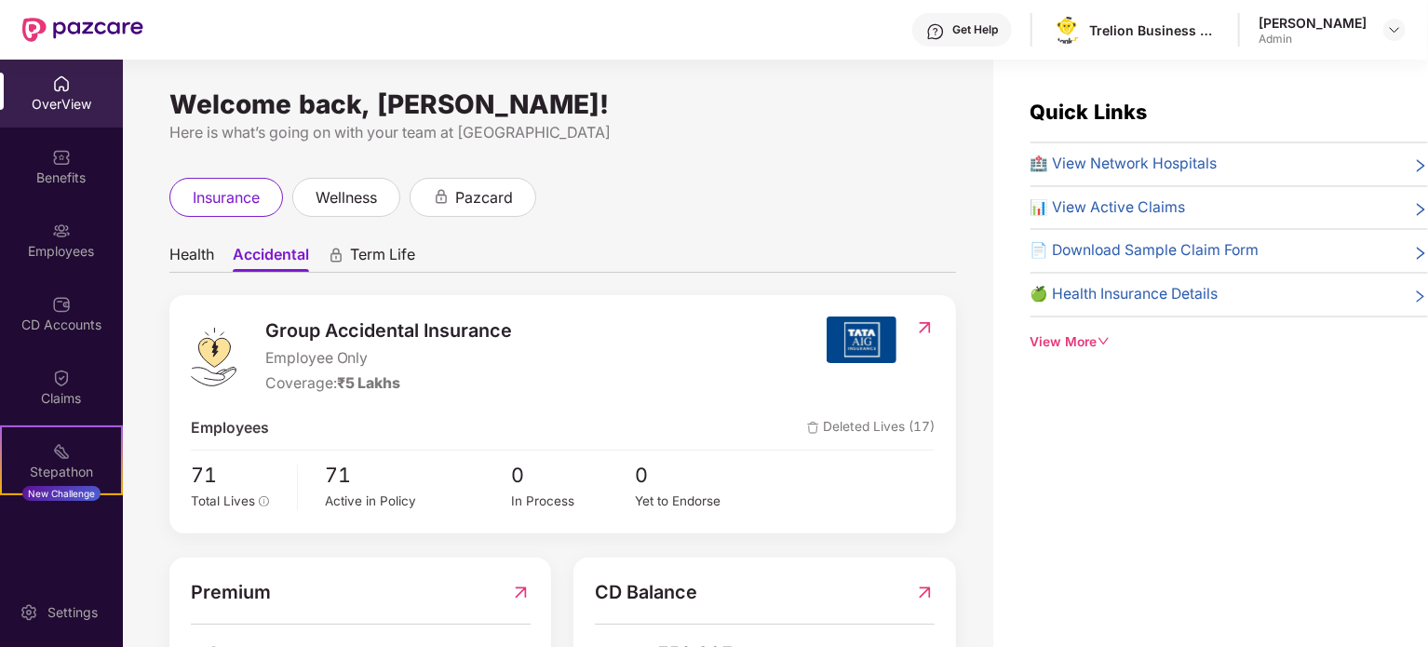
click at [164, 256] on div "Welcome back, [PERSON_NAME]! Here is what’s going on with your team at Pazcare …" at bounding box center [558, 365] width 870 height 610
click at [197, 261] on span "Health" at bounding box center [191, 258] width 45 height 27
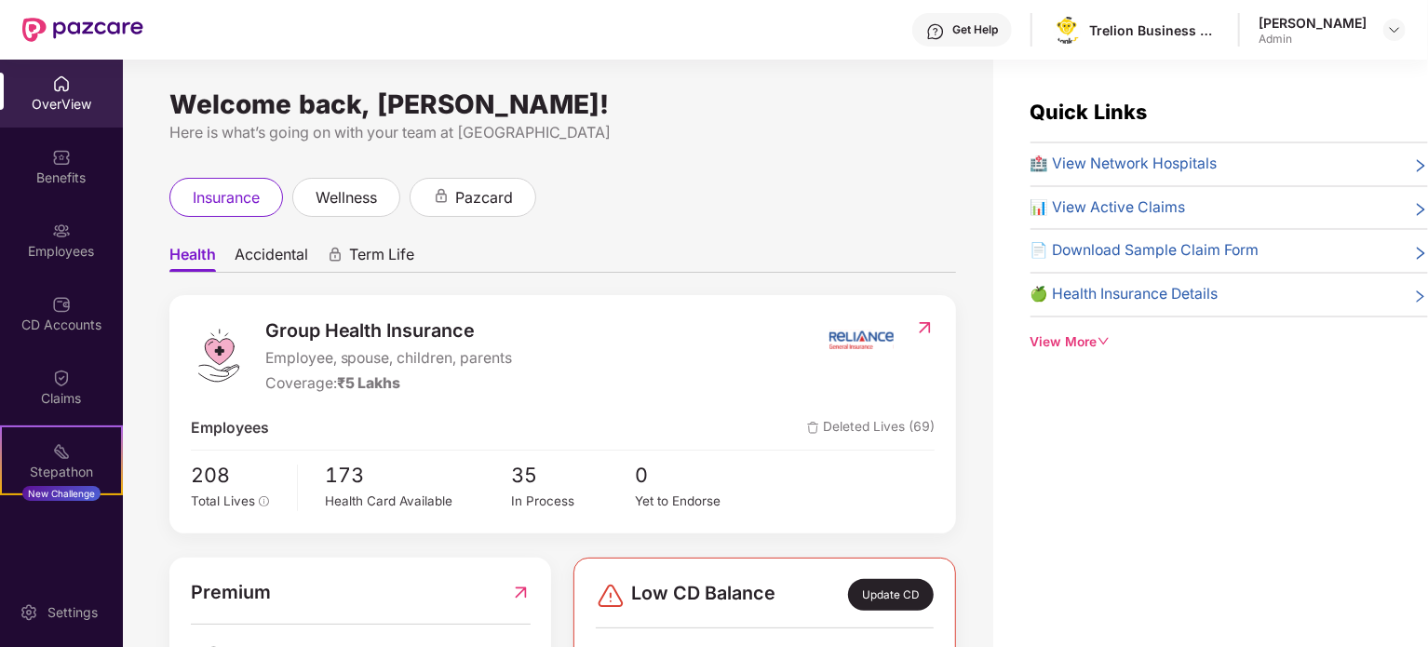
click at [71, 88] on div "OverView" at bounding box center [61, 93] width 123 height 70
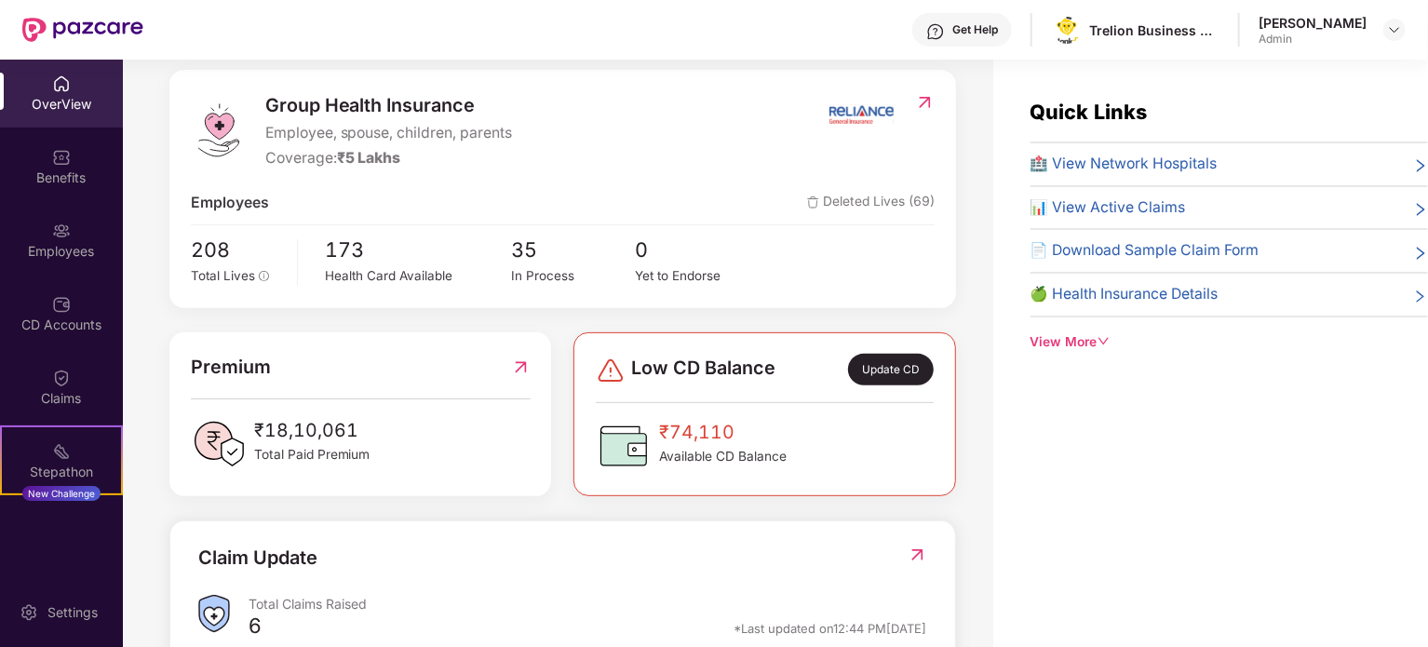
scroll to position [223, 0]
click at [74, 107] on div "OverView" at bounding box center [61, 104] width 123 height 19
click at [93, 89] on div "OverView" at bounding box center [61, 93] width 123 height 70
